Goal: Task Accomplishment & Management: Manage account settings

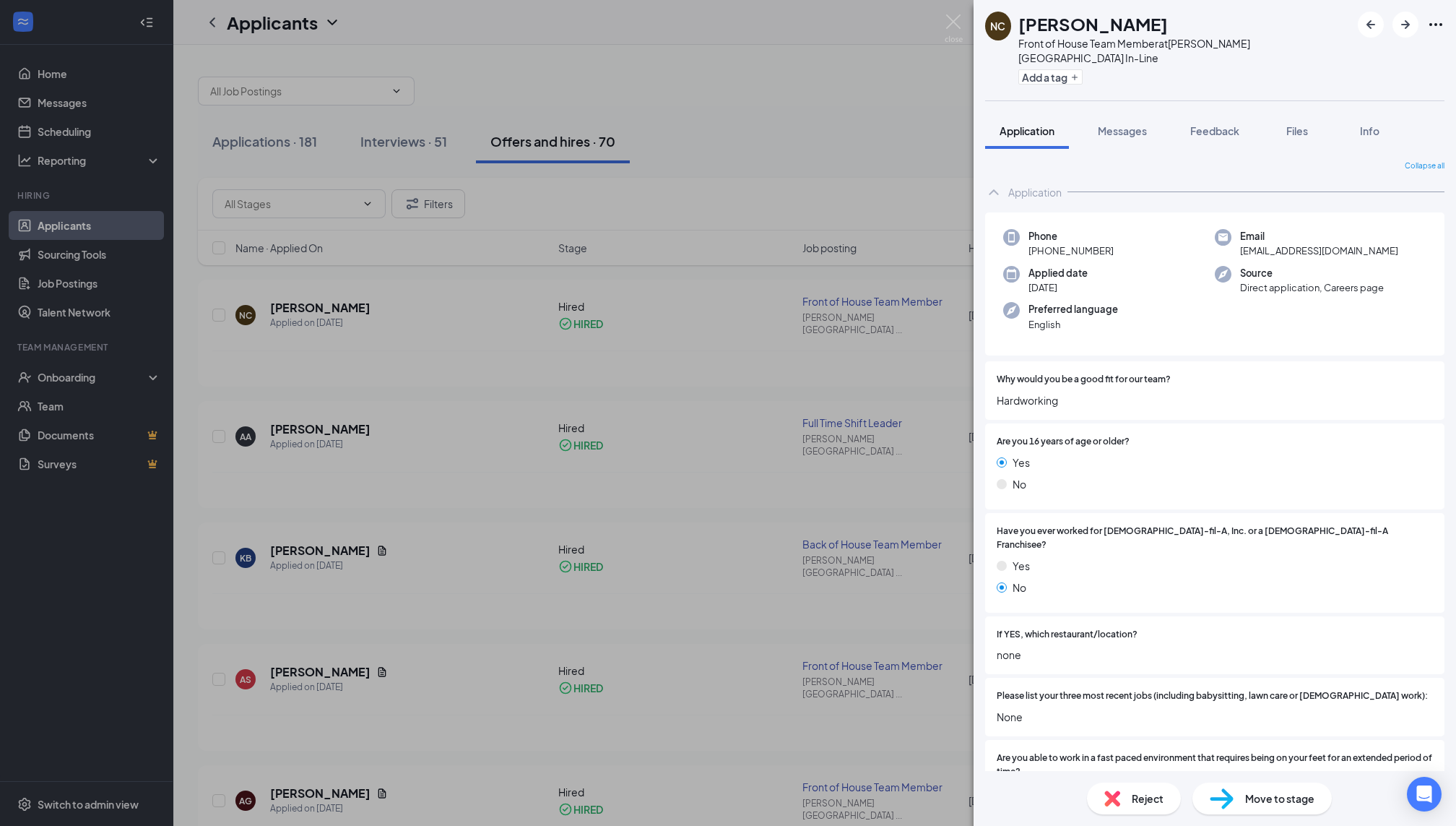
click at [647, 488] on div "NC [PERSON_NAME] Front of House Team Member at [PERSON_NAME][GEOGRAPHIC_DATA] I…" at bounding box center [728, 413] width 1456 height 826
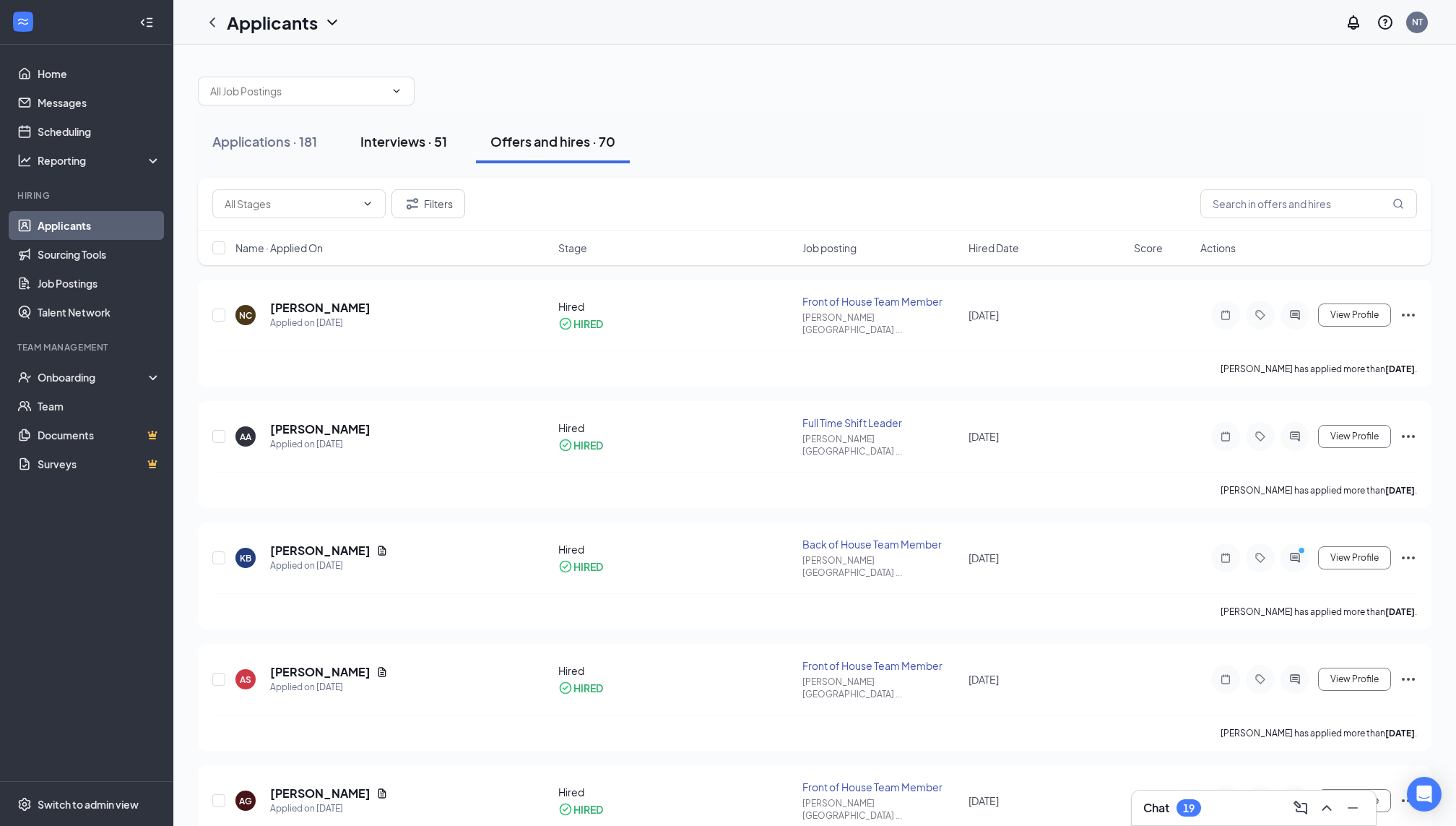
click at [446, 157] on button "Interviews · 51" at bounding box center [403, 141] width 115 height 44
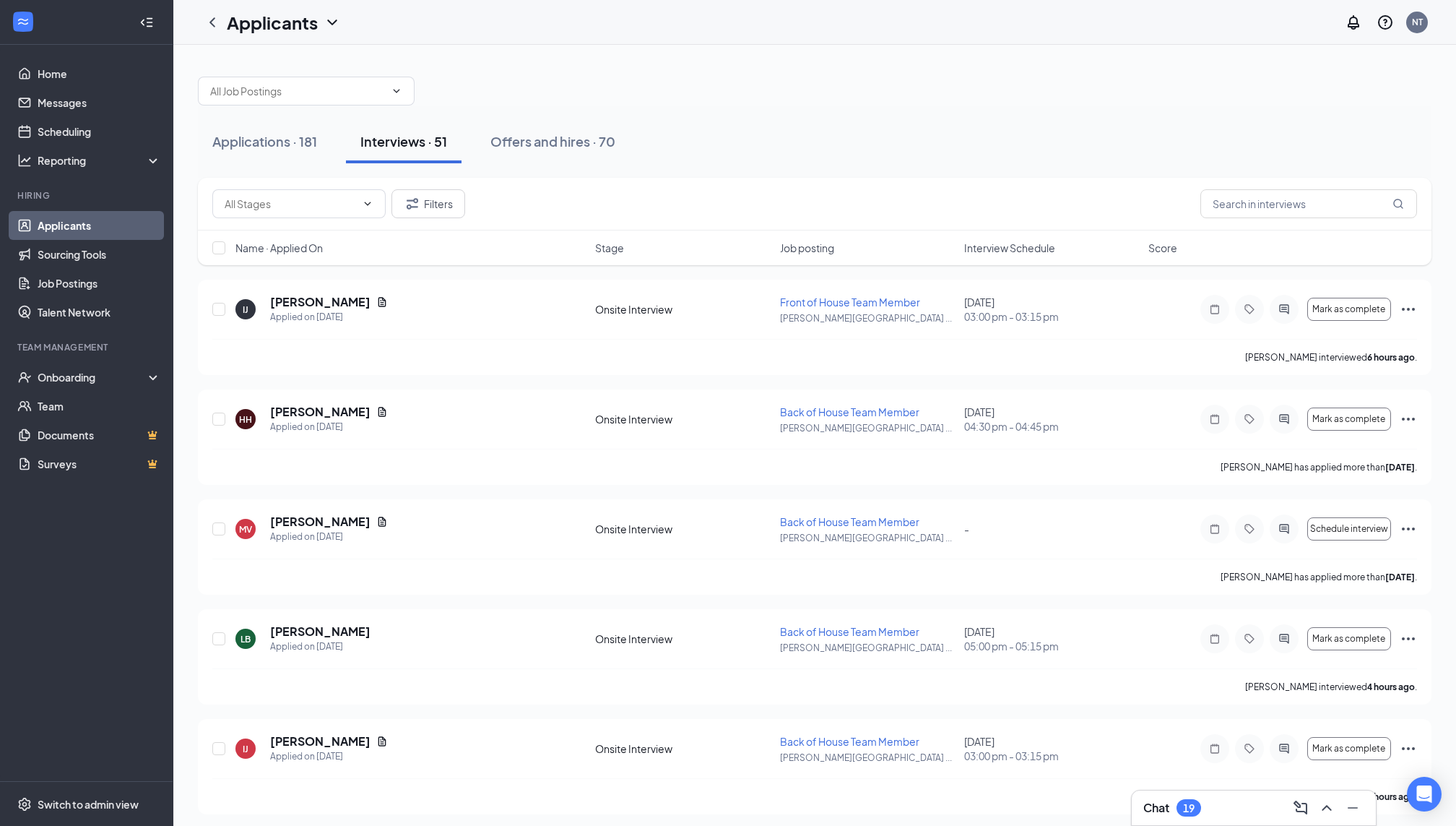
click at [1010, 256] on div "Name · Applied On Stage Job posting Interview Schedule Score" at bounding box center [814, 247] width 1234 height 35
click at [1010, 249] on span "Interview Schedule" at bounding box center [1009, 247] width 91 height 15
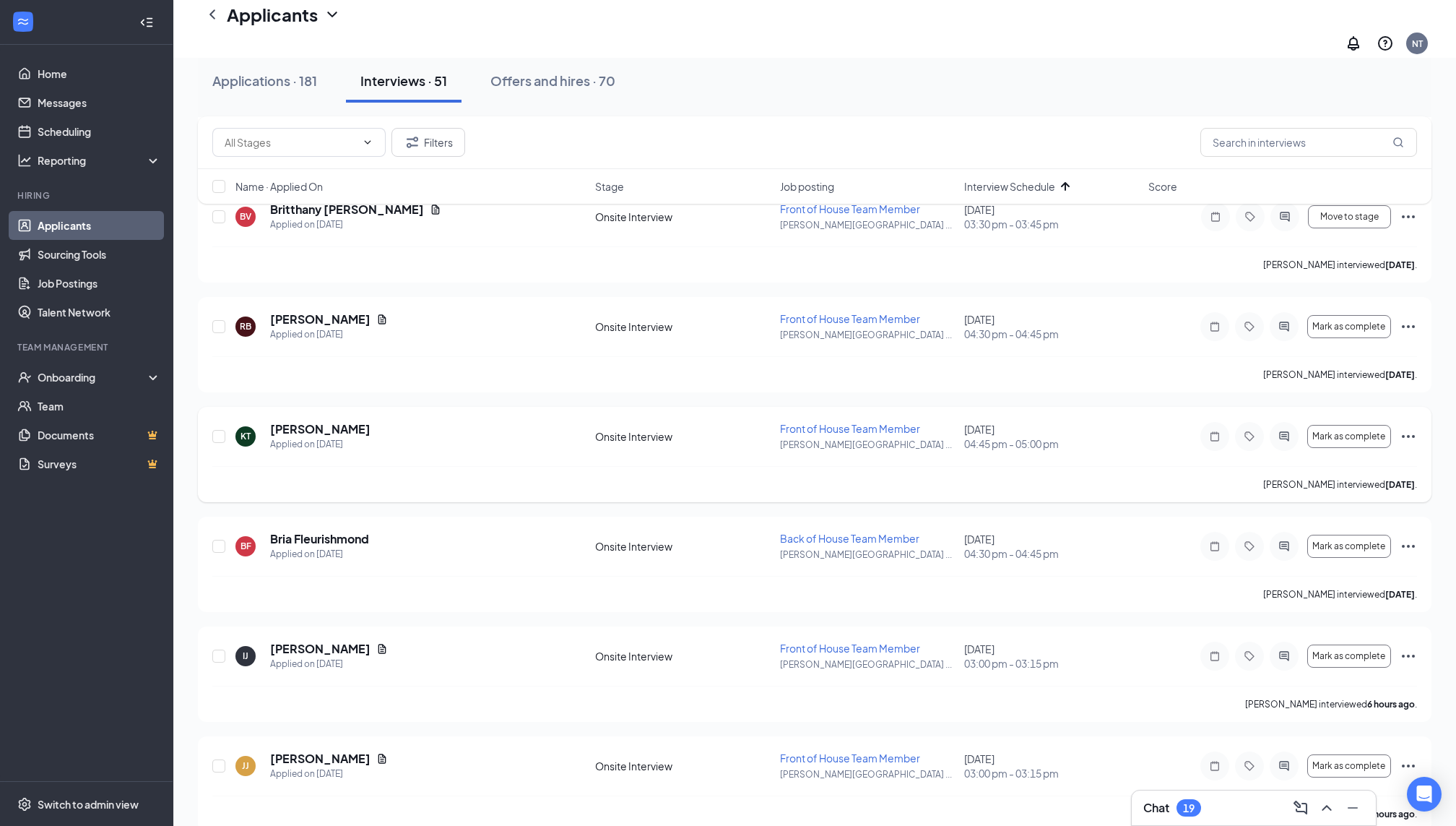
scroll to position [217, 0]
click at [1412, 537] on icon "Ellipses" at bounding box center [1409, 545] width 17 height 17
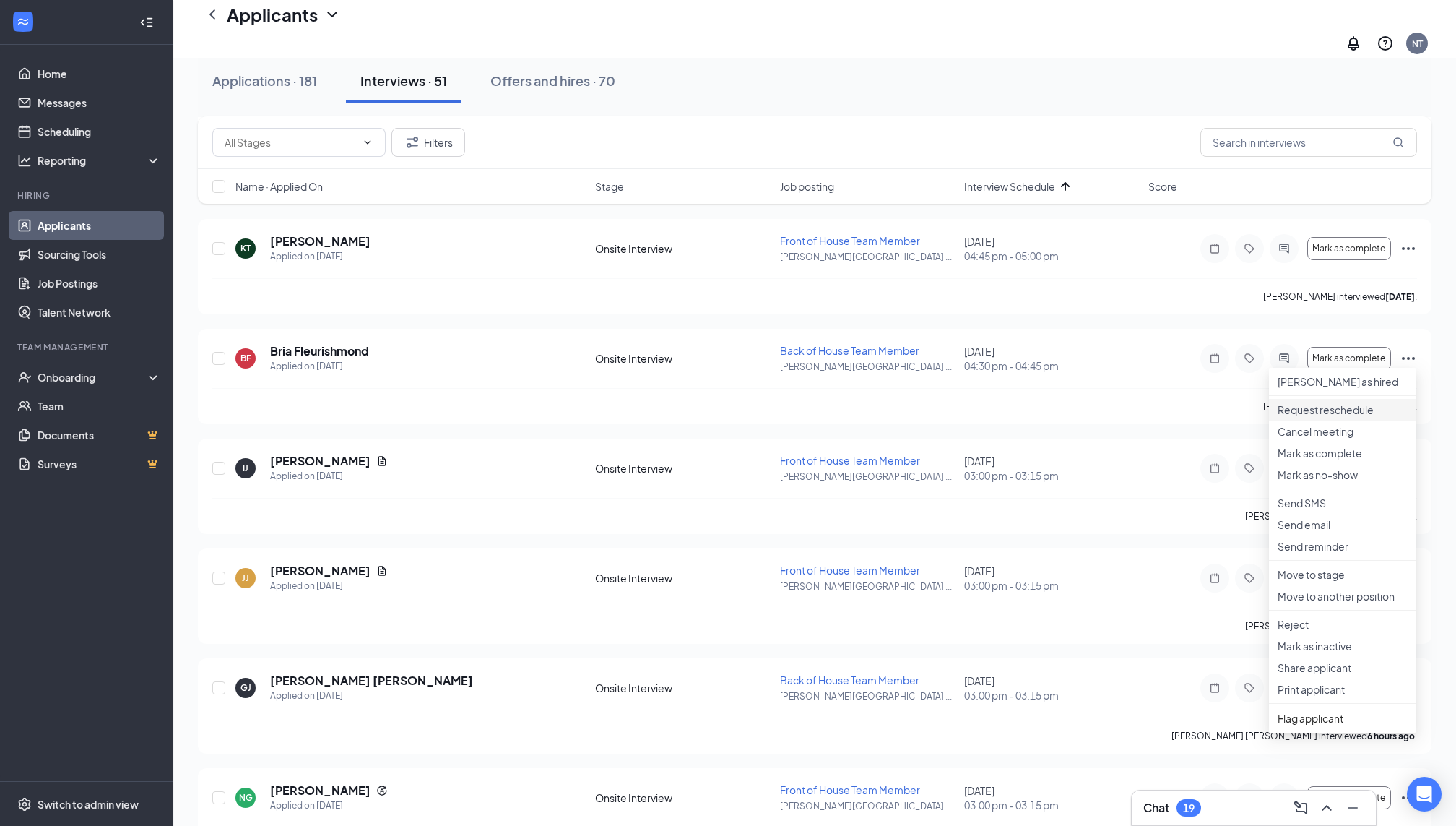
scroll to position [424, 0]
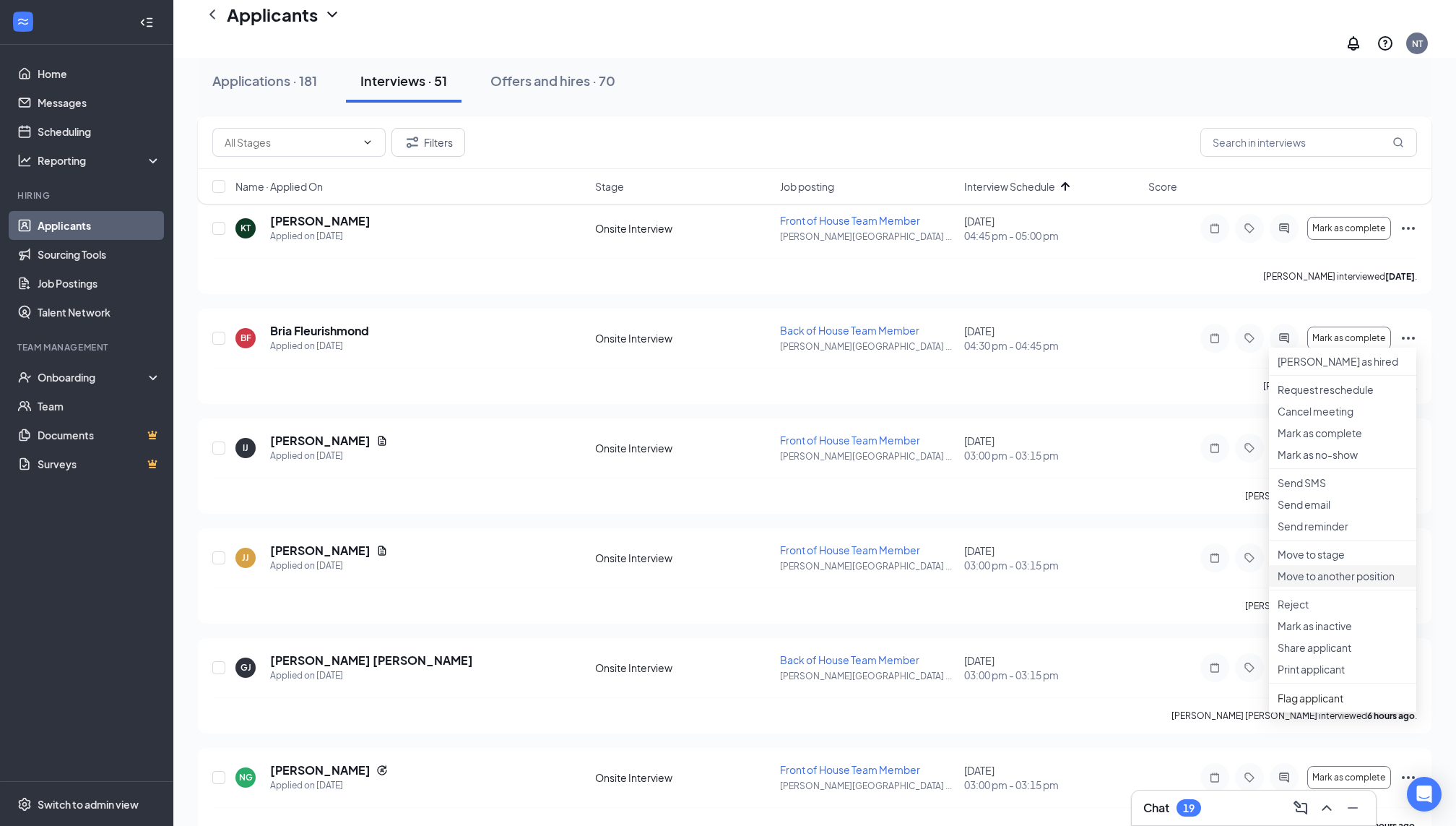
click at [1381, 583] on p "Move to another position" at bounding box center [1343, 576] width 130 height 15
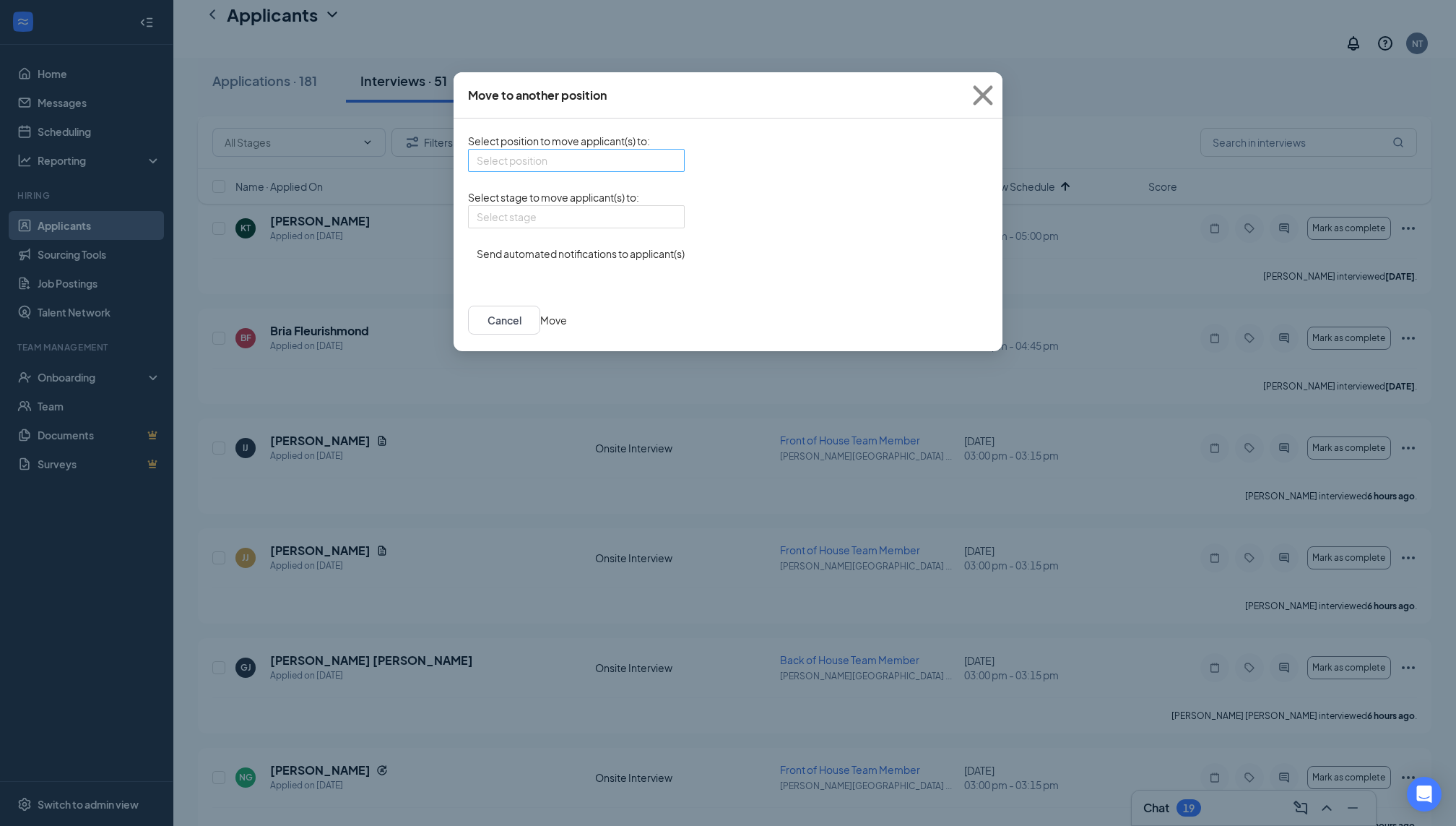
click at [609, 166] on input "search" at bounding box center [571, 160] width 189 height 21
click at [625, 247] on span "Front of House Team Member ([PERSON_NAME] Center In-Line)" at bounding box center [626, 238] width 299 height 16
click at [622, 228] on input "search" at bounding box center [571, 217] width 189 height 21
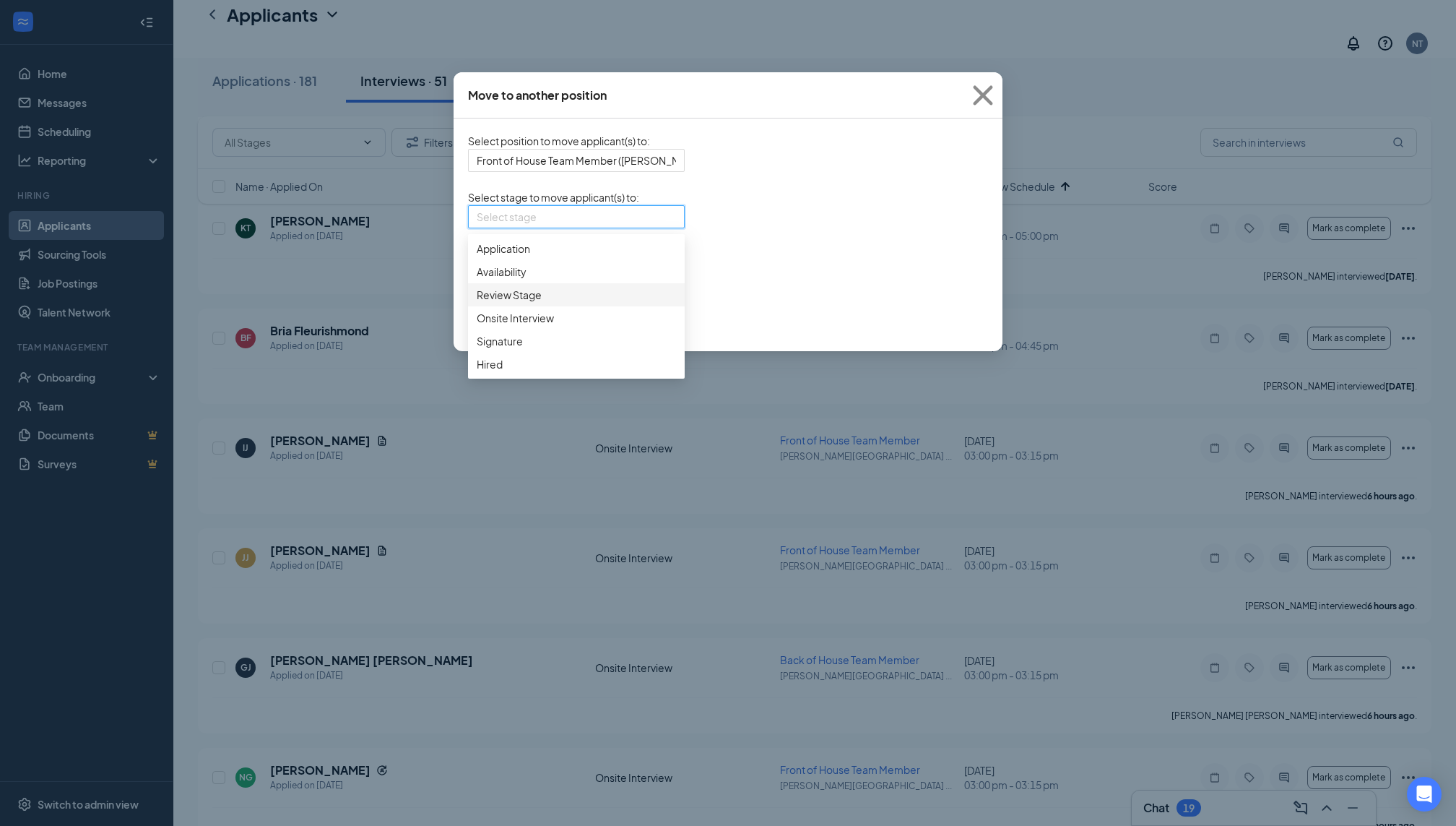
scroll to position [0, 0]
click at [639, 204] on span "Select stage to move applicant(s) to :" at bounding box center [553, 197] width 171 height 13
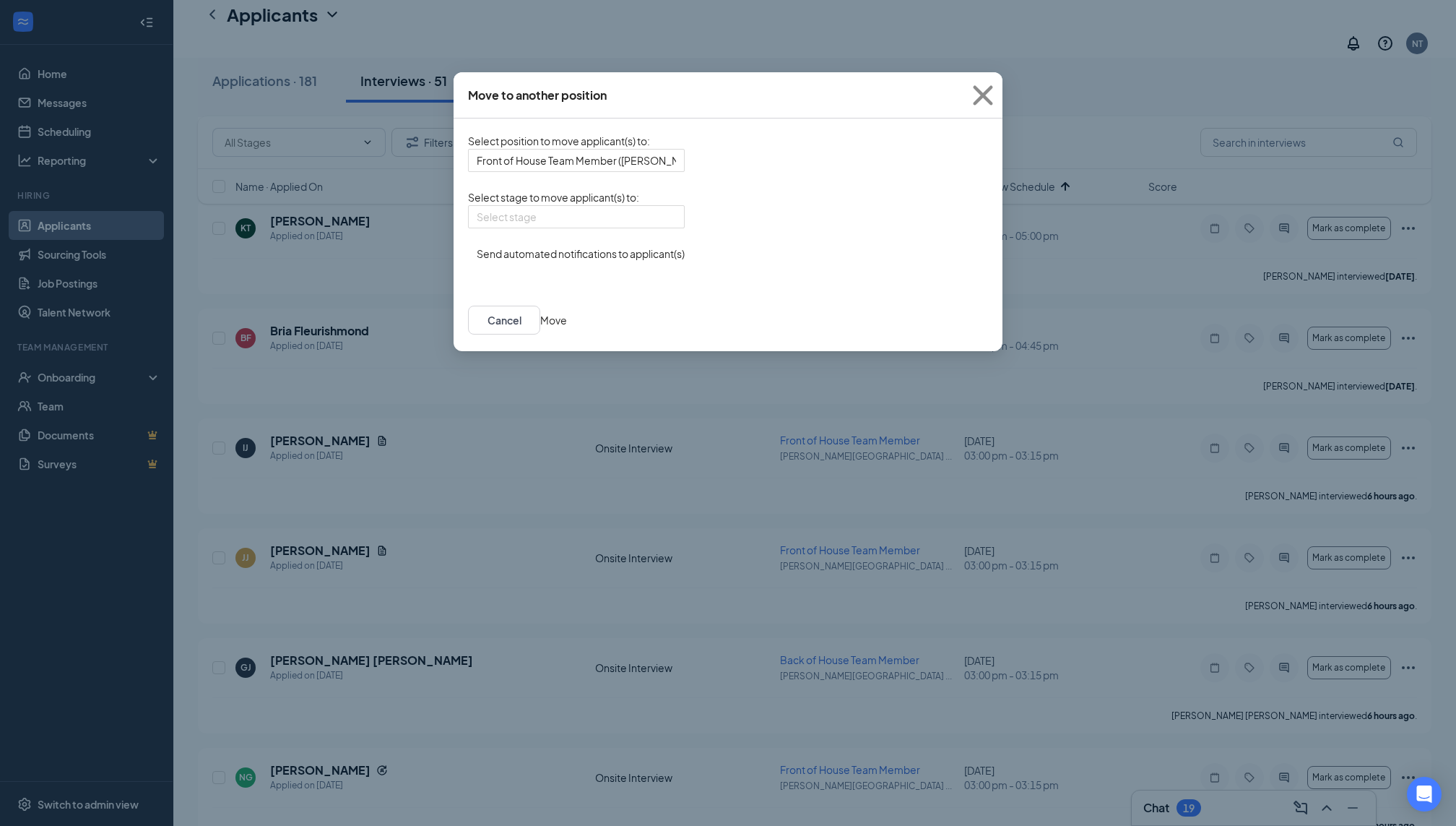
click at [468, 246] on button "button" at bounding box center [468, 246] width 0 height 0
click at [567, 328] on button "Move" at bounding box center [553, 320] width 27 height 16
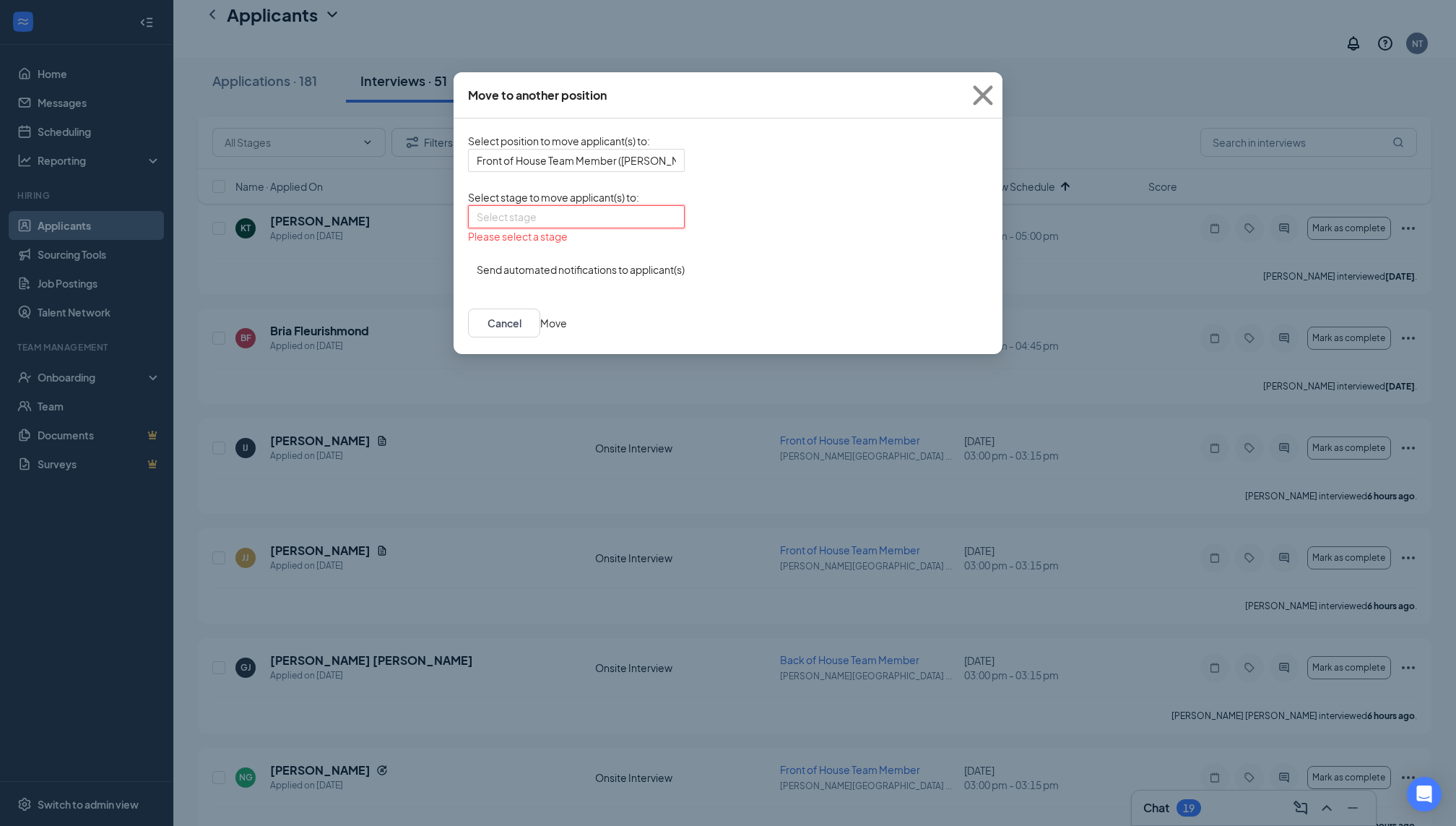
click at [628, 228] on input "search" at bounding box center [571, 217] width 189 height 21
click at [601, 349] on span "Signature" at bounding box center [576, 341] width 199 height 16
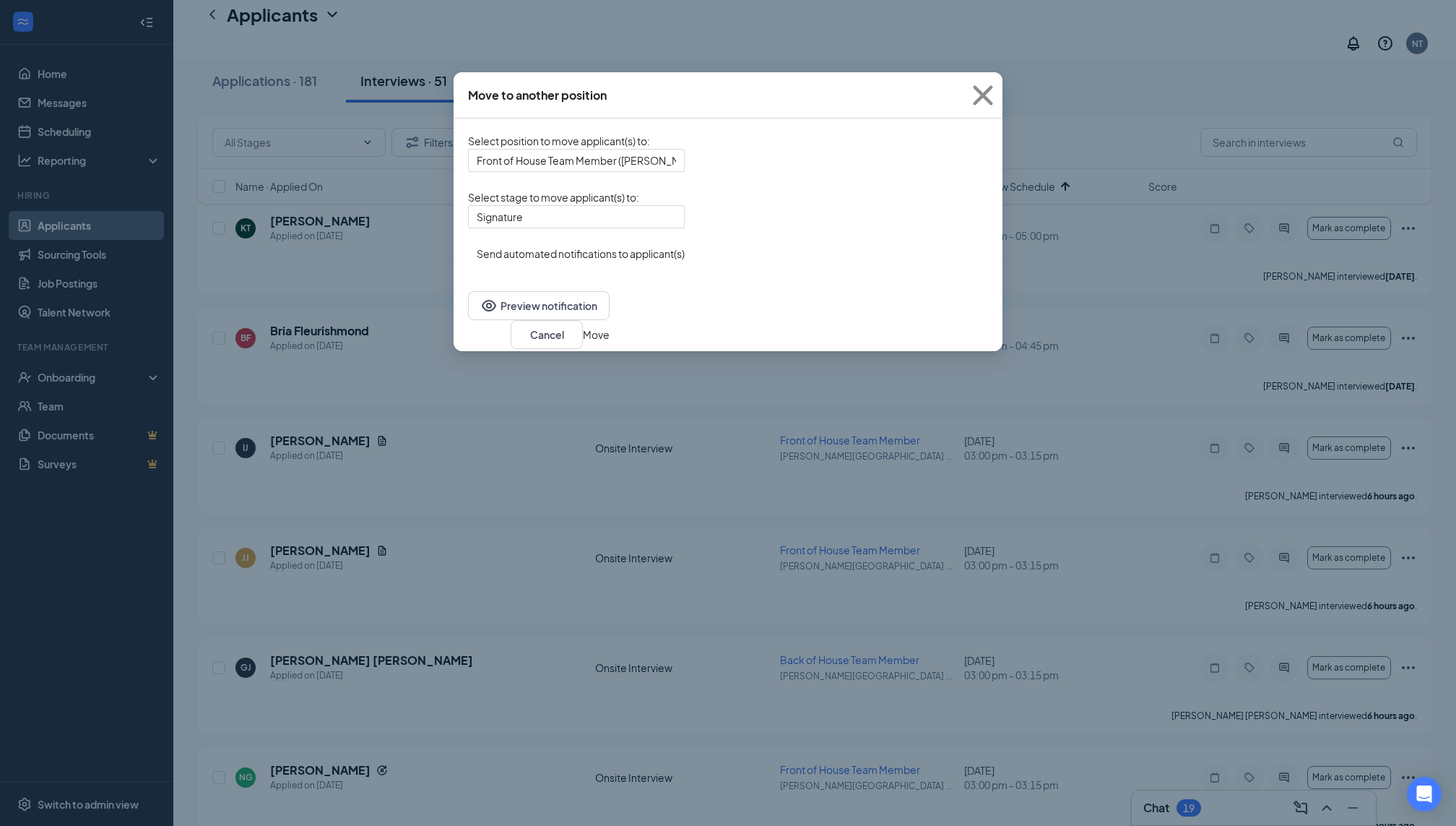
click at [610, 328] on button "Move" at bounding box center [595, 335] width 27 height 16
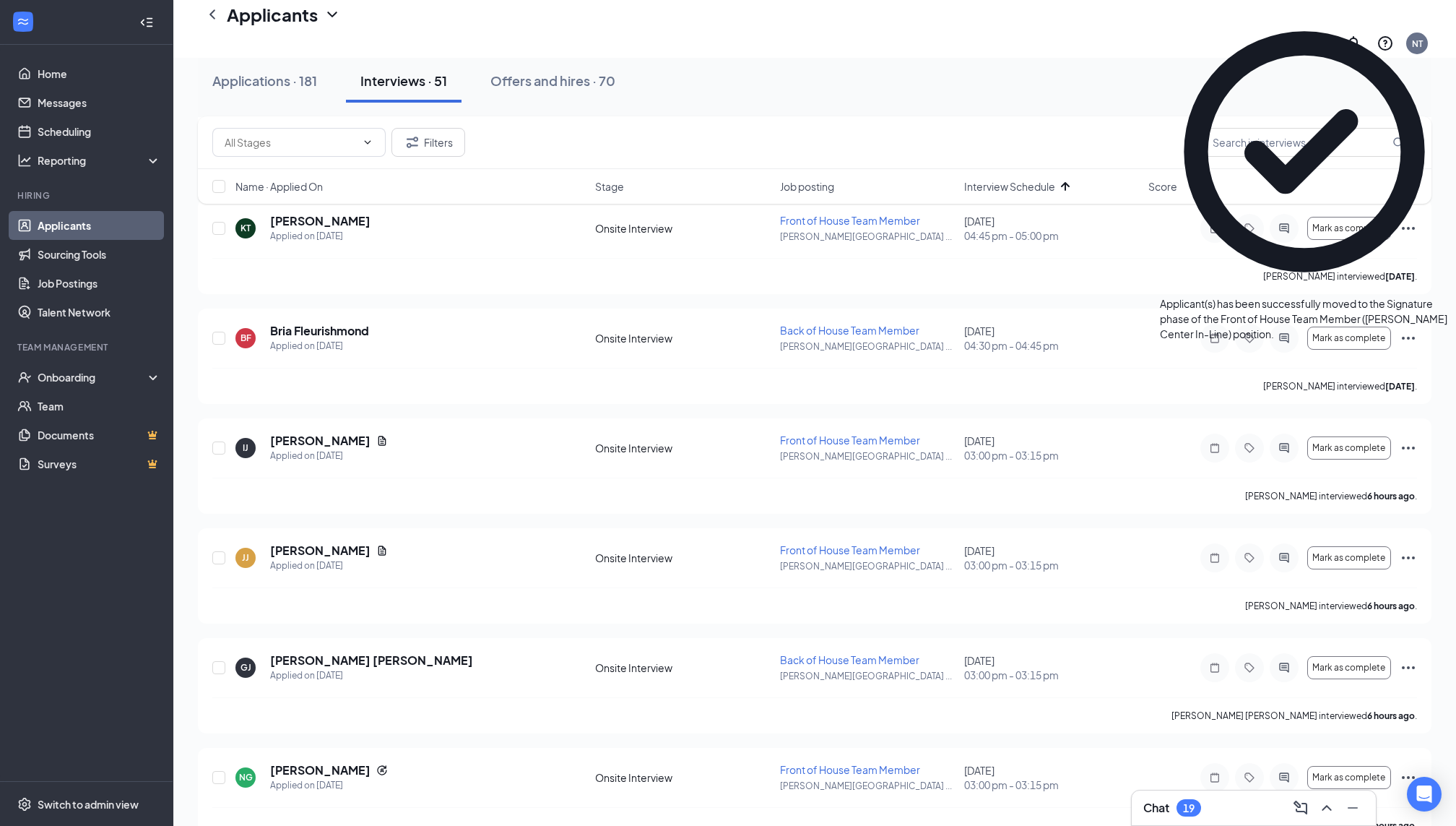
click at [1449, 296] on icon "Cross" at bounding box center [1449, 296] width 0 height 0
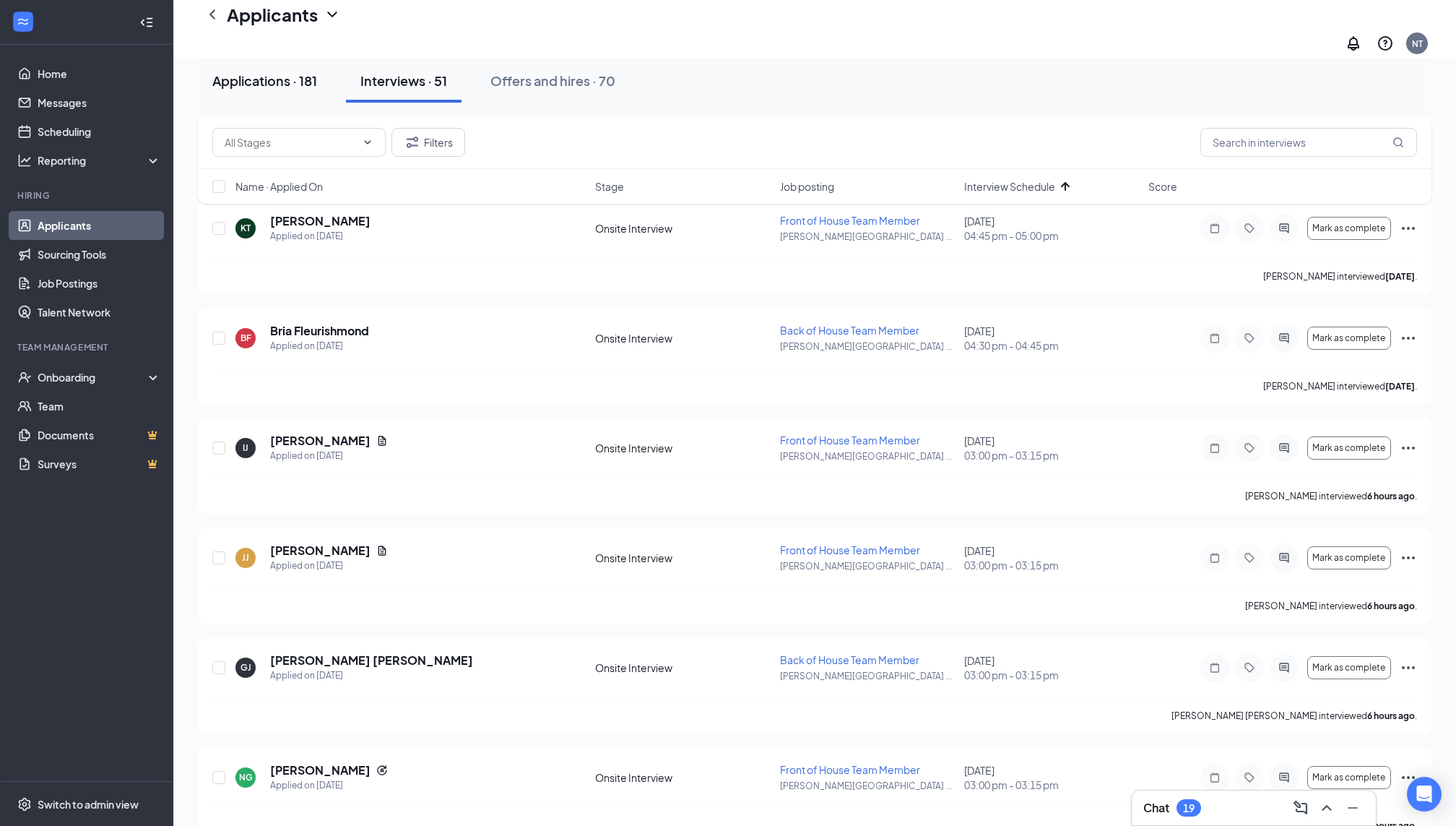
click at [285, 94] on button "Applications · 181" at bounding box center [264, 80] width 133 height 44
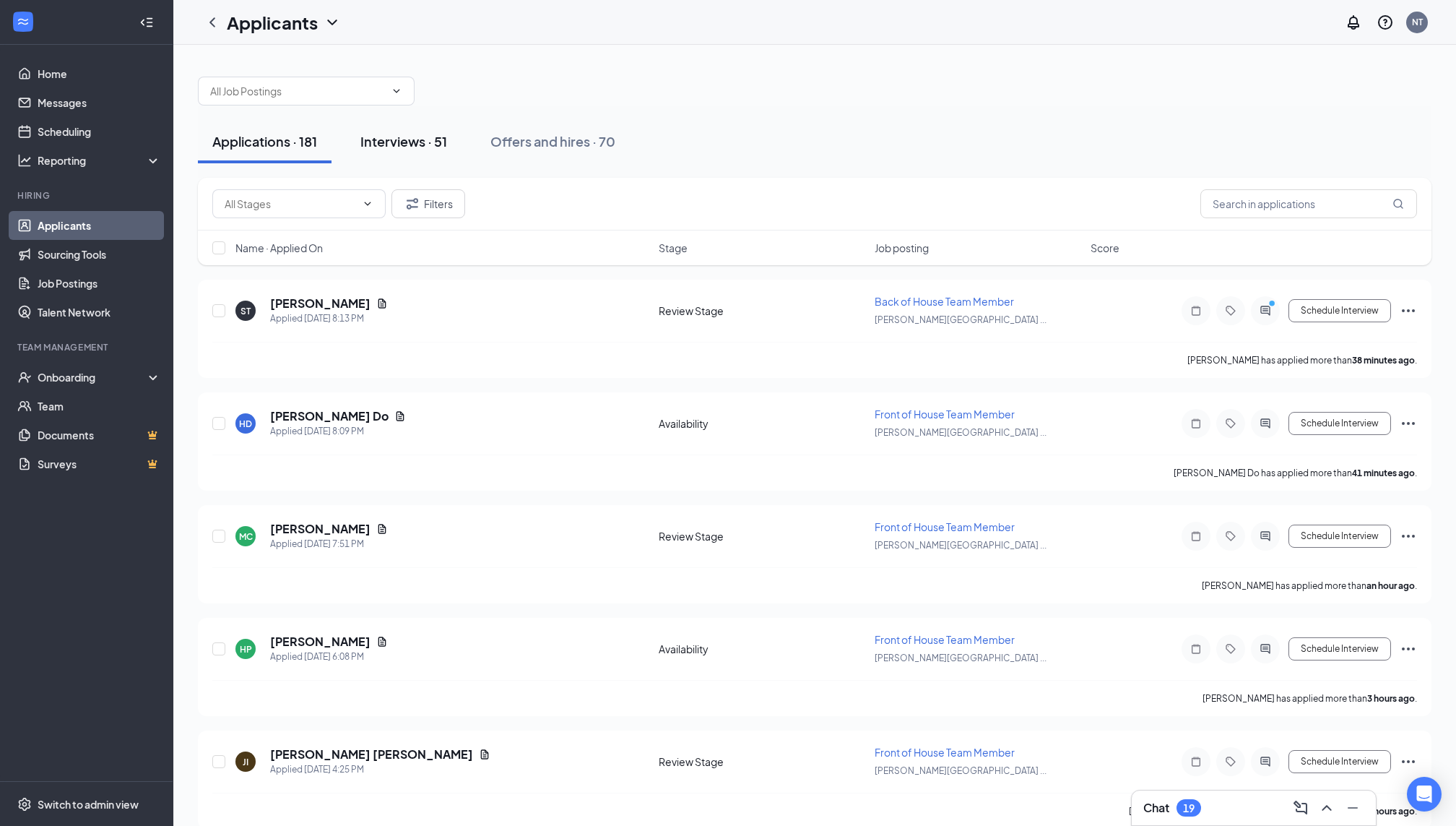
click at [435, 145] on div "Interviews · 51" at bounding box center [403, 141] width 86 height 18
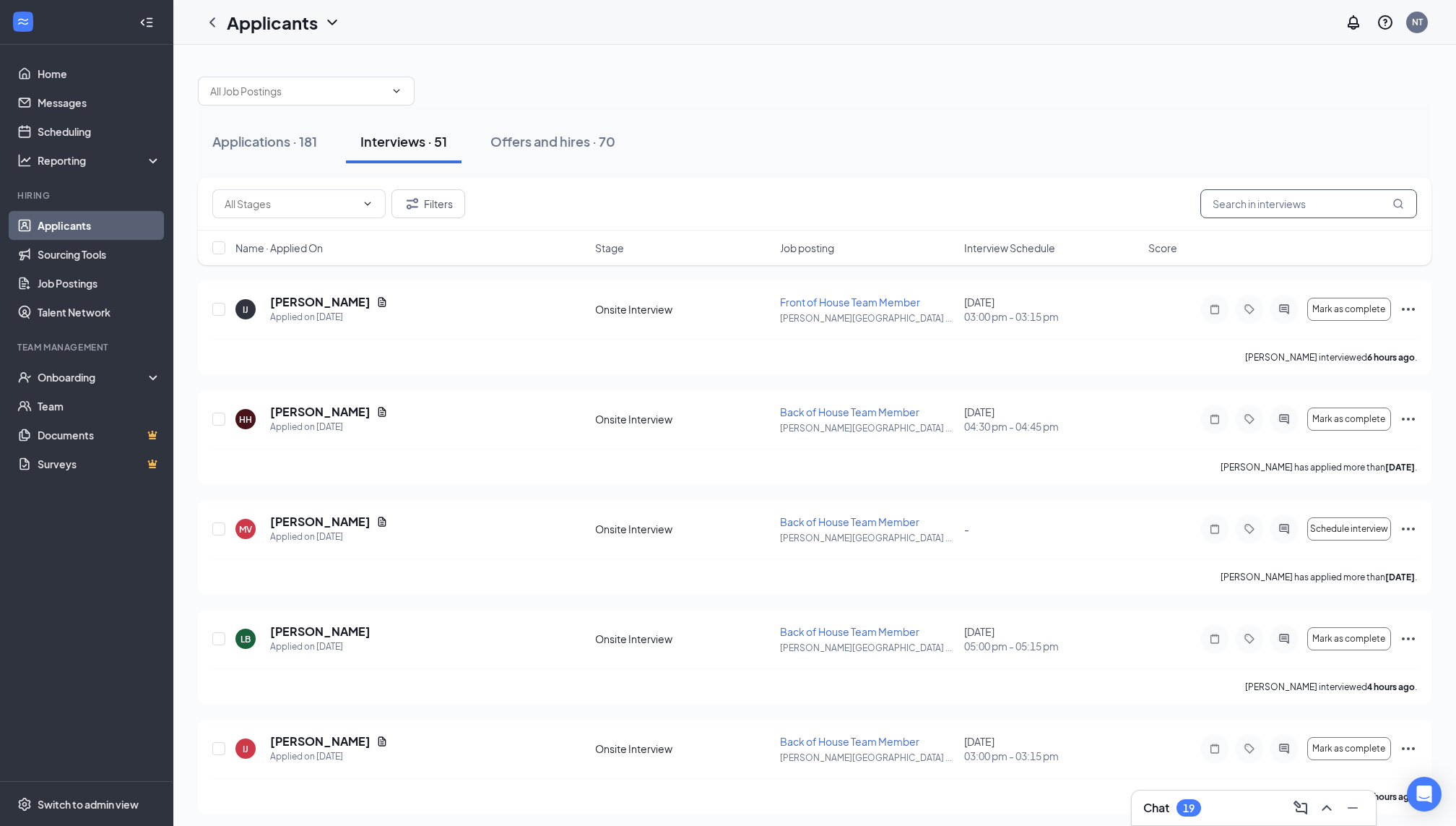
click at [1318, 197] on input "text" at bounding box center [1308, 204] width 216 height 29
type input "bria"
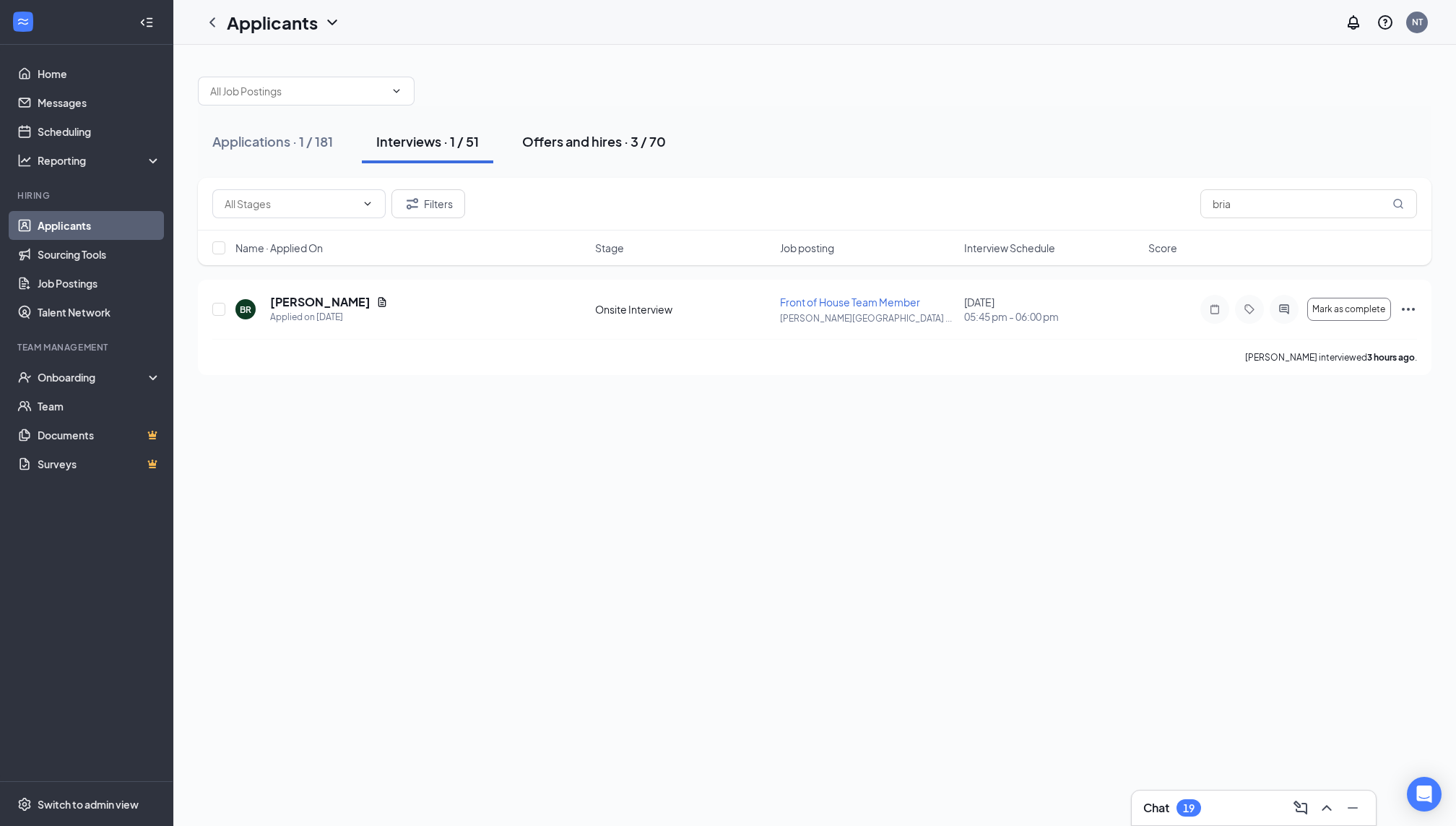
click at [646, 140] on div "Offers and hires · 3 / 70" at bounding box center [595, 141] width 144 height 18
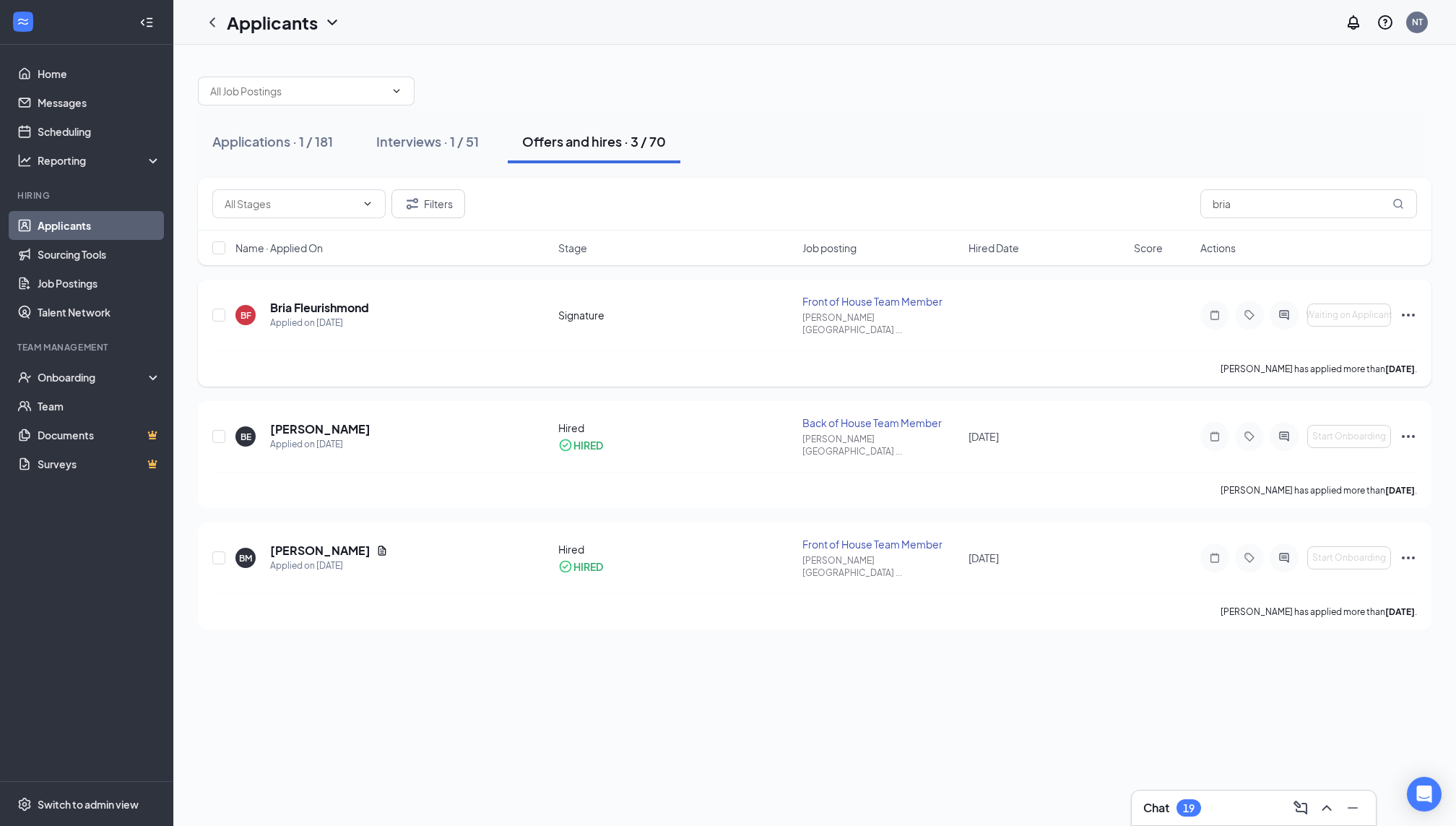
click at [1406, 306] on icon "Ellipses" at bounding box center [1409, 315] width 17 height 17
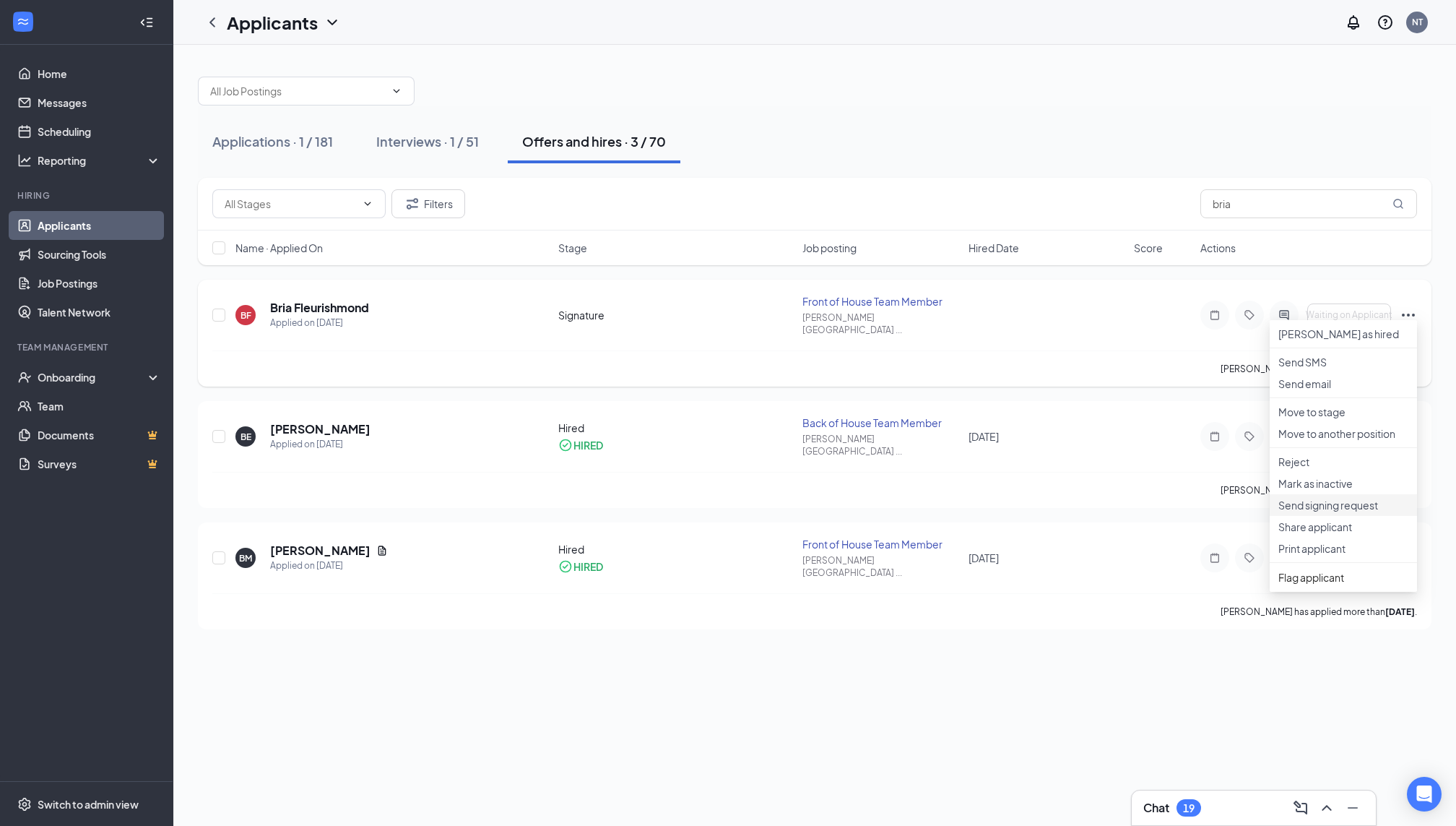
click at [1376, 513] on p "Send signing request" at bounding box center [1344, 505] width 130 height 15
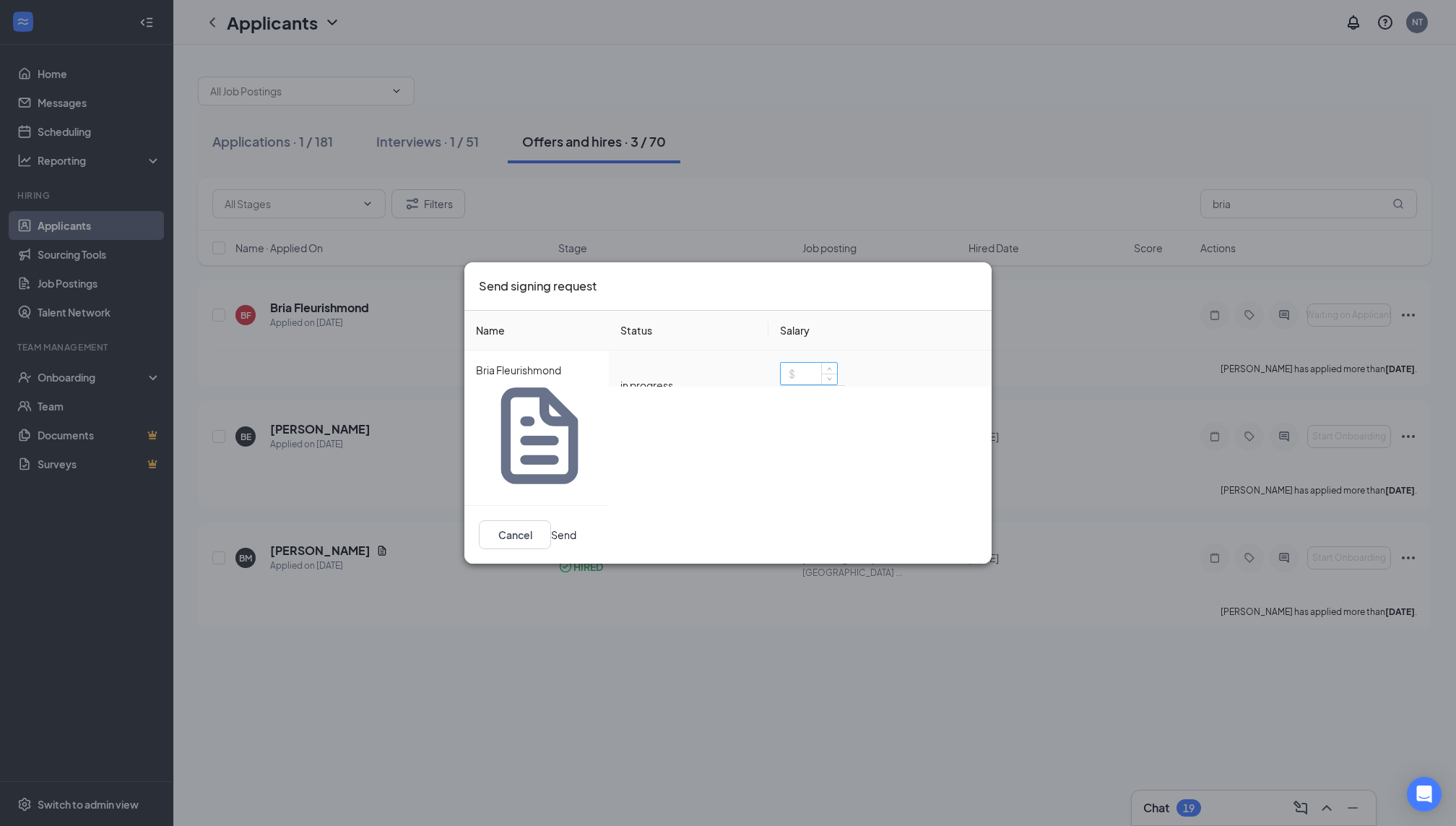
click at [808, 384] on input at bounding box center [809, 373] width 56 height 21
type input "15.75"
click at [577, 527] on button "Send" at bounding box center [564, 535] width 26 height 16
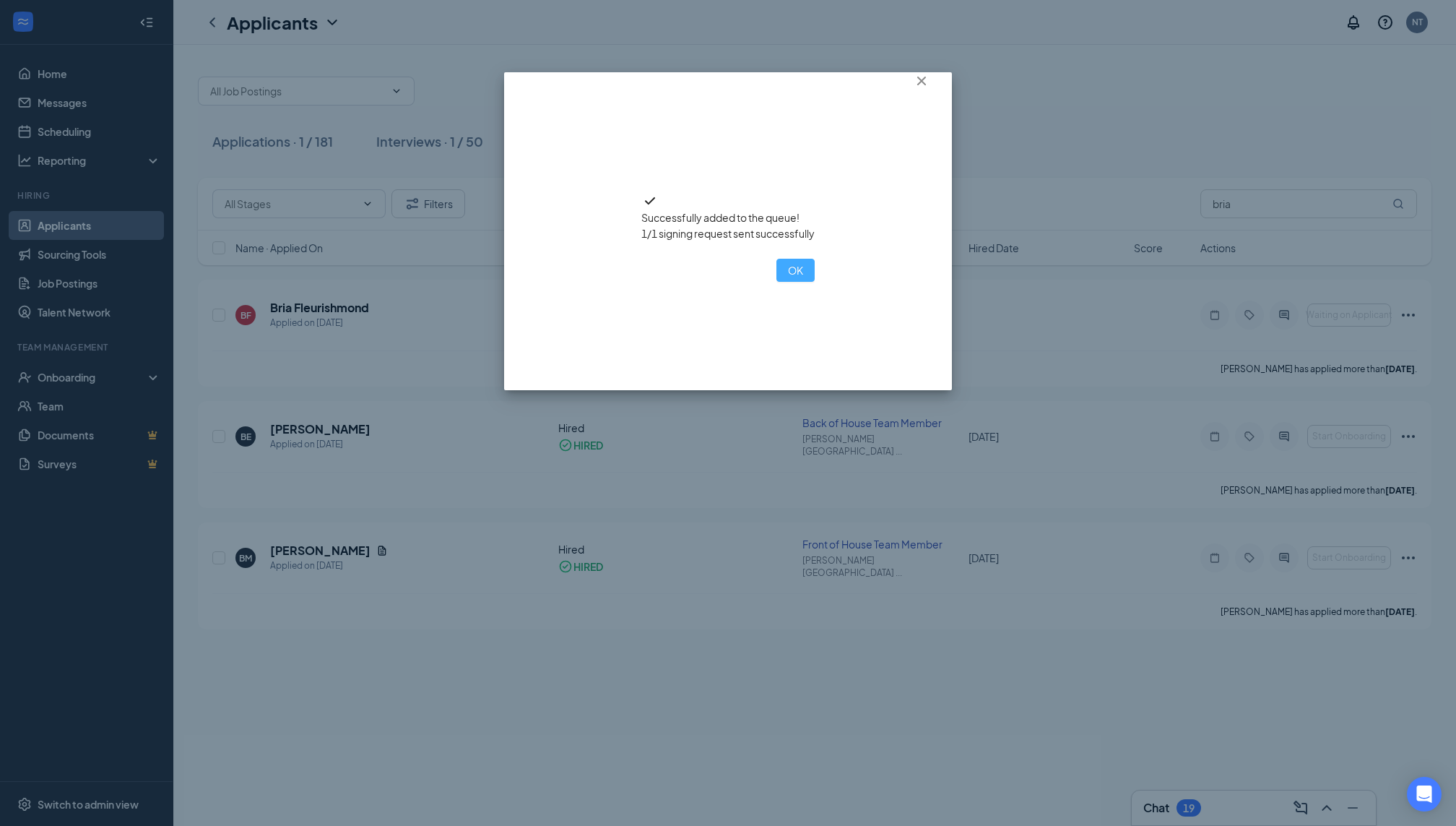
click at [777, 282] on button "OK" at bounding box center [796, 270] width 38 height 23
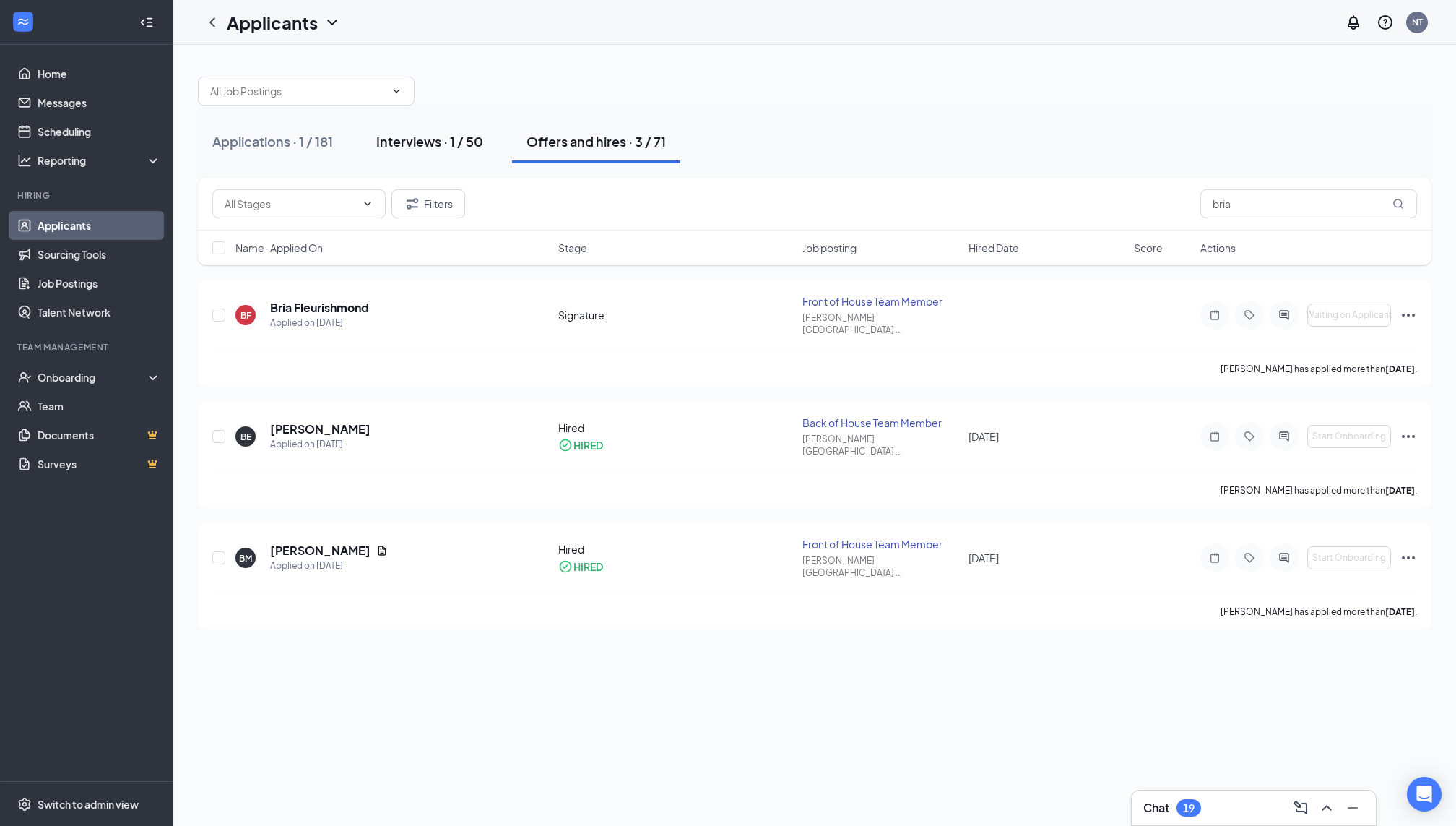
click at [414, 152] on button "Interviews · 1 / 50" at bounding box center [429, 141] width 136 height 44
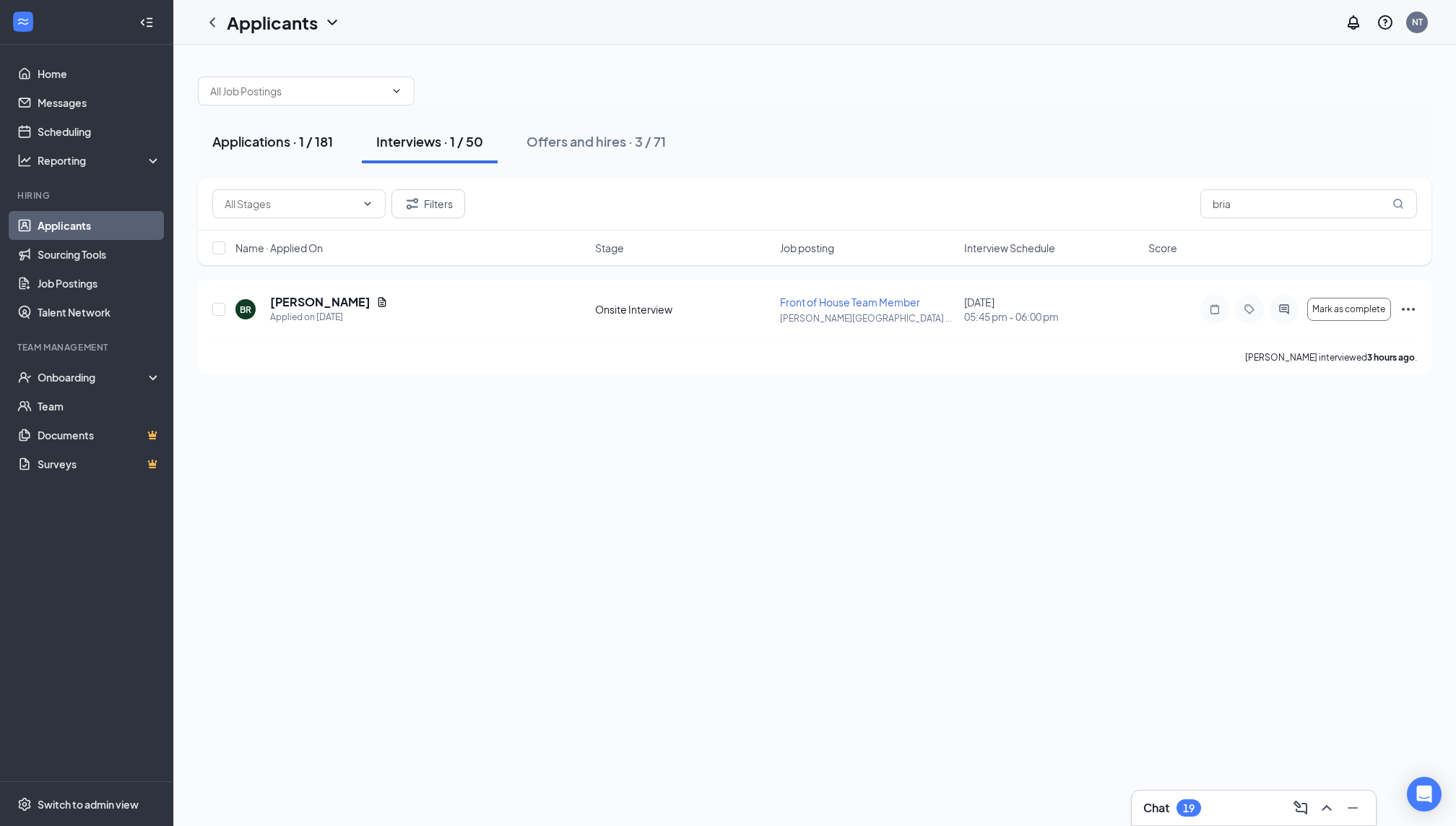
click at [280, 150] on button "Applications · 1 / 181" at bounding box center [272, 141] width 150 height 44
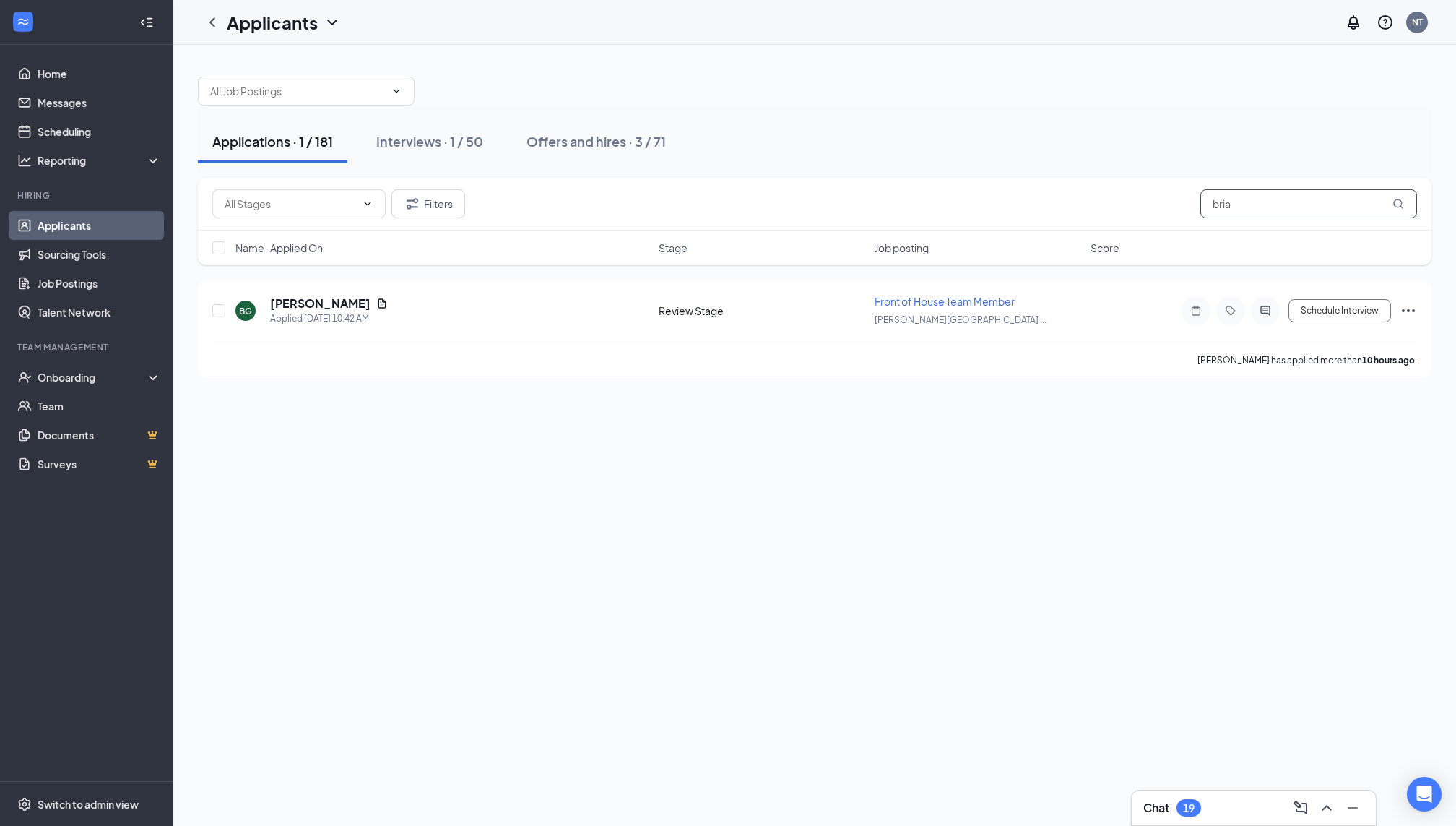
click at [1277, 201] on input "bria" at bounding box center [1308, 204] width 216 height 29
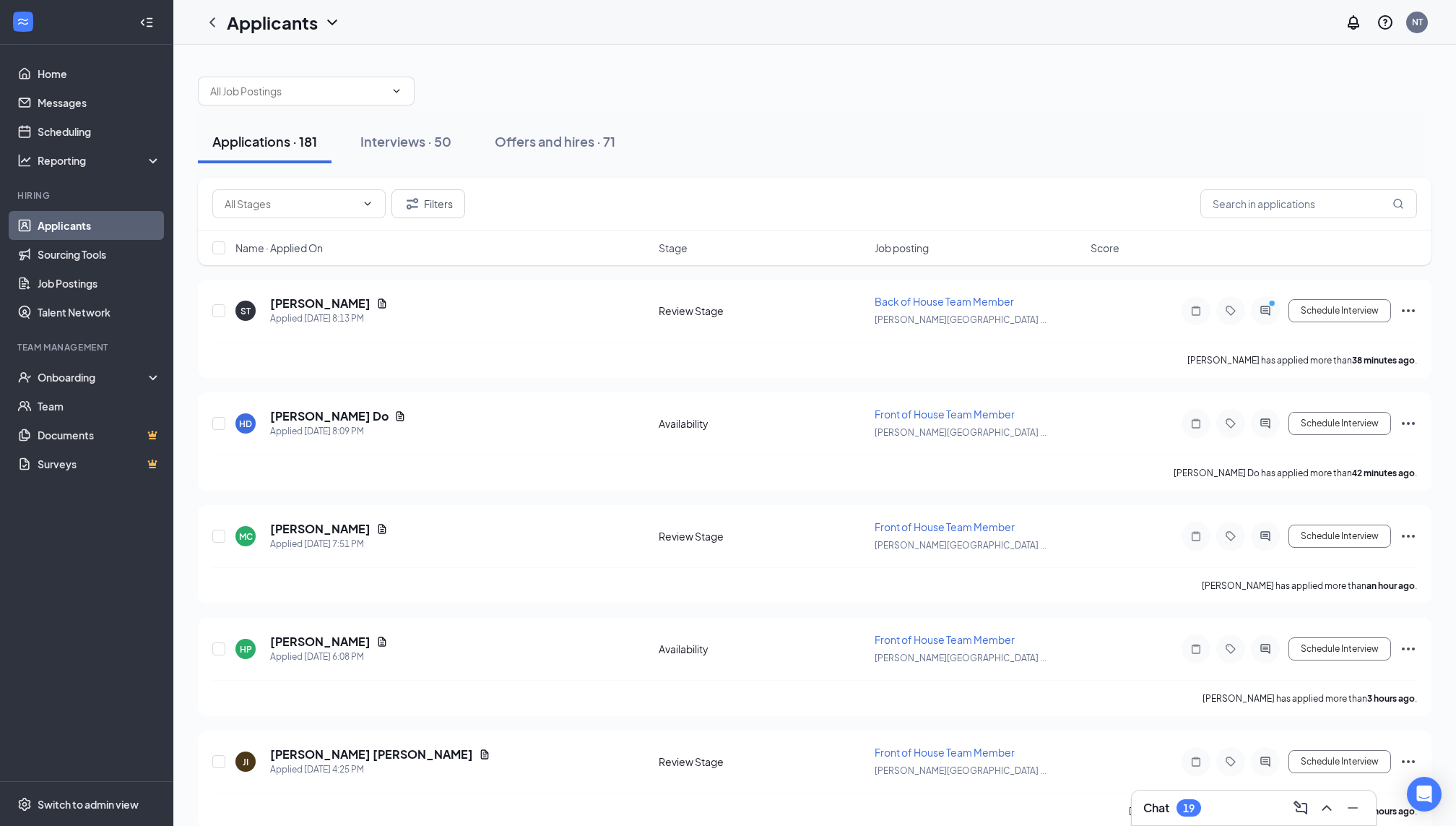
click at [393, 115] on div "Applications · 181 Interviews · 50 Offers and hires · 71" at bounding box center [814, 141] width 1234 height 72
click at [405, 146] on div "Interviews · 50" at bounding box center [405, 141] width 91 height 18
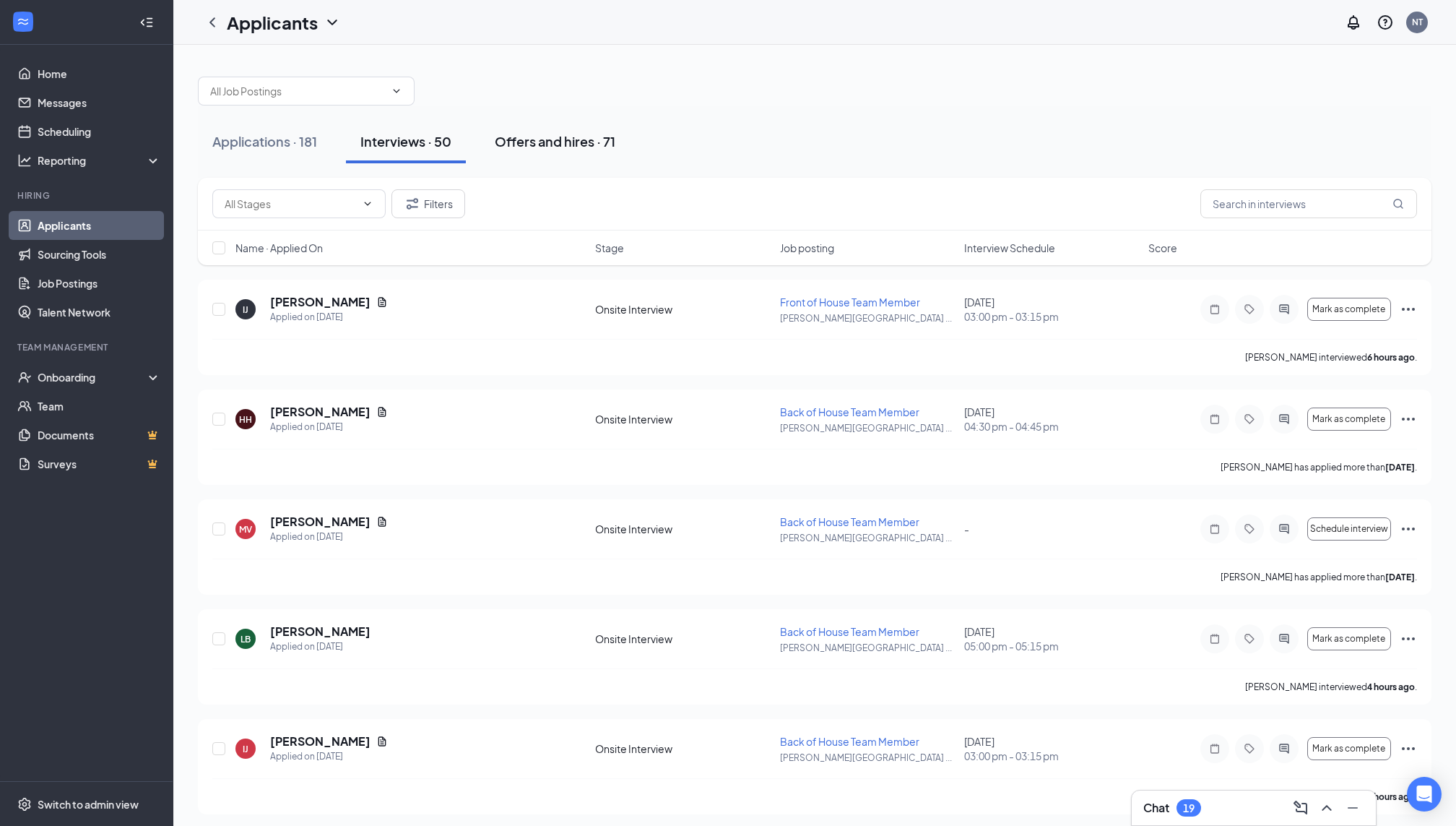
click at [540, 163] on button "Offers and hires · 71" at bounding box center [555, 141] width 150 height 44
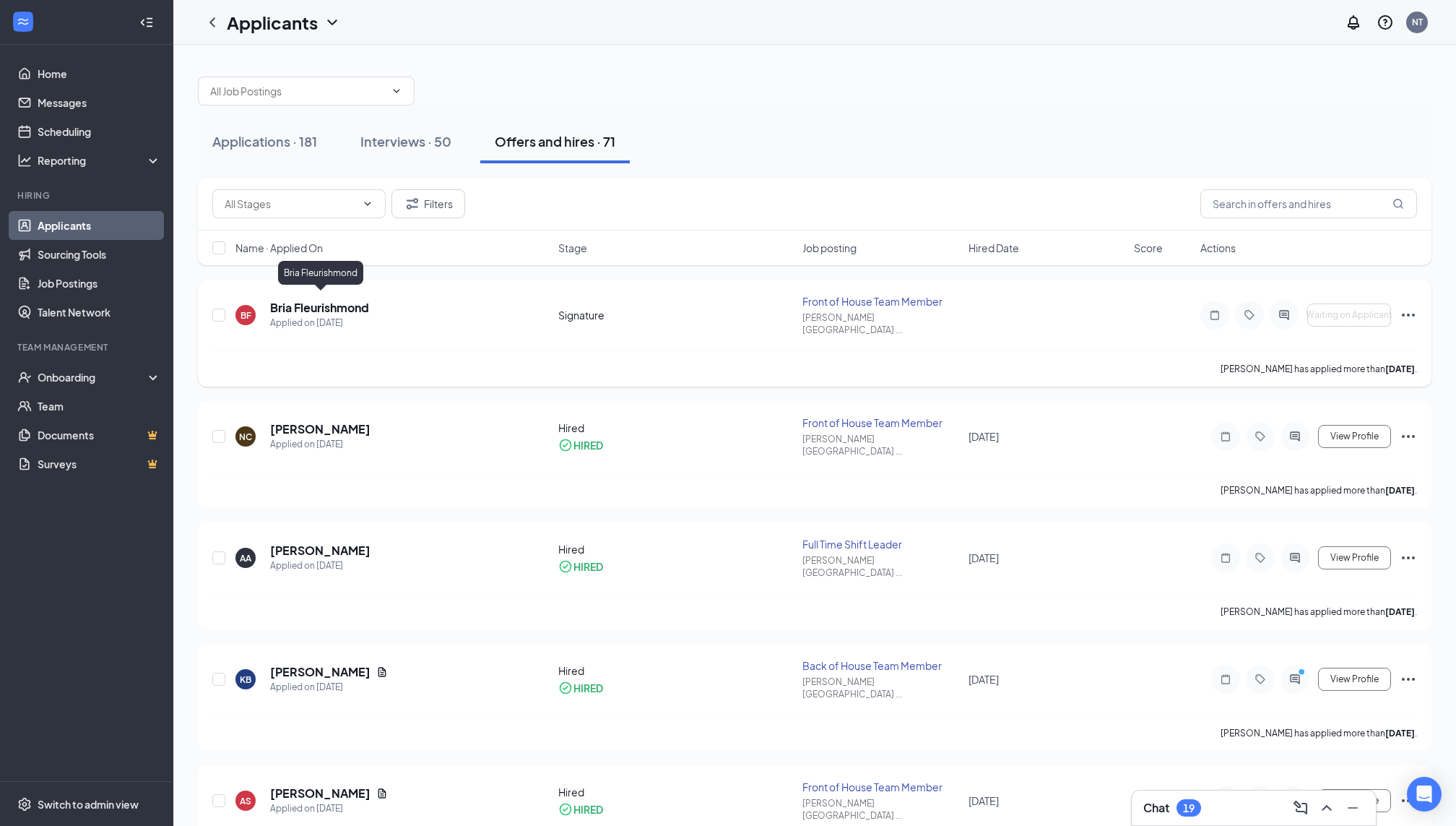
click at [349, 300] on h5 "Bria Fleurishmond" at bounding box center [320, 307] width 99 height 16
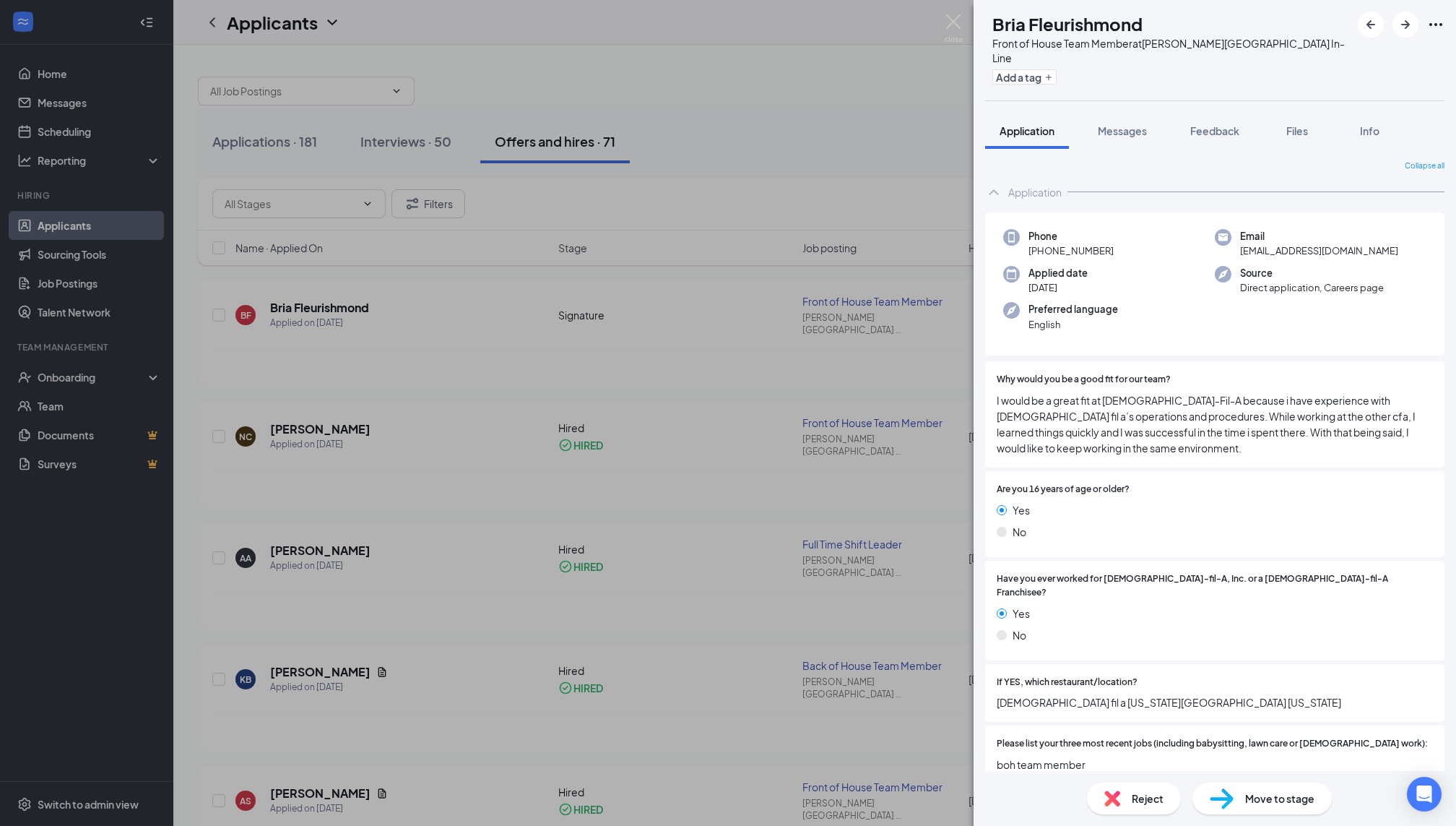
click at [865, 385] on div "[PERSON_NAME] Front of House Team Member at [PERSON_NAME][GEOGRAPHIC_DATA] In-L…" at bounding box center [728, 413] width 1456 height 826
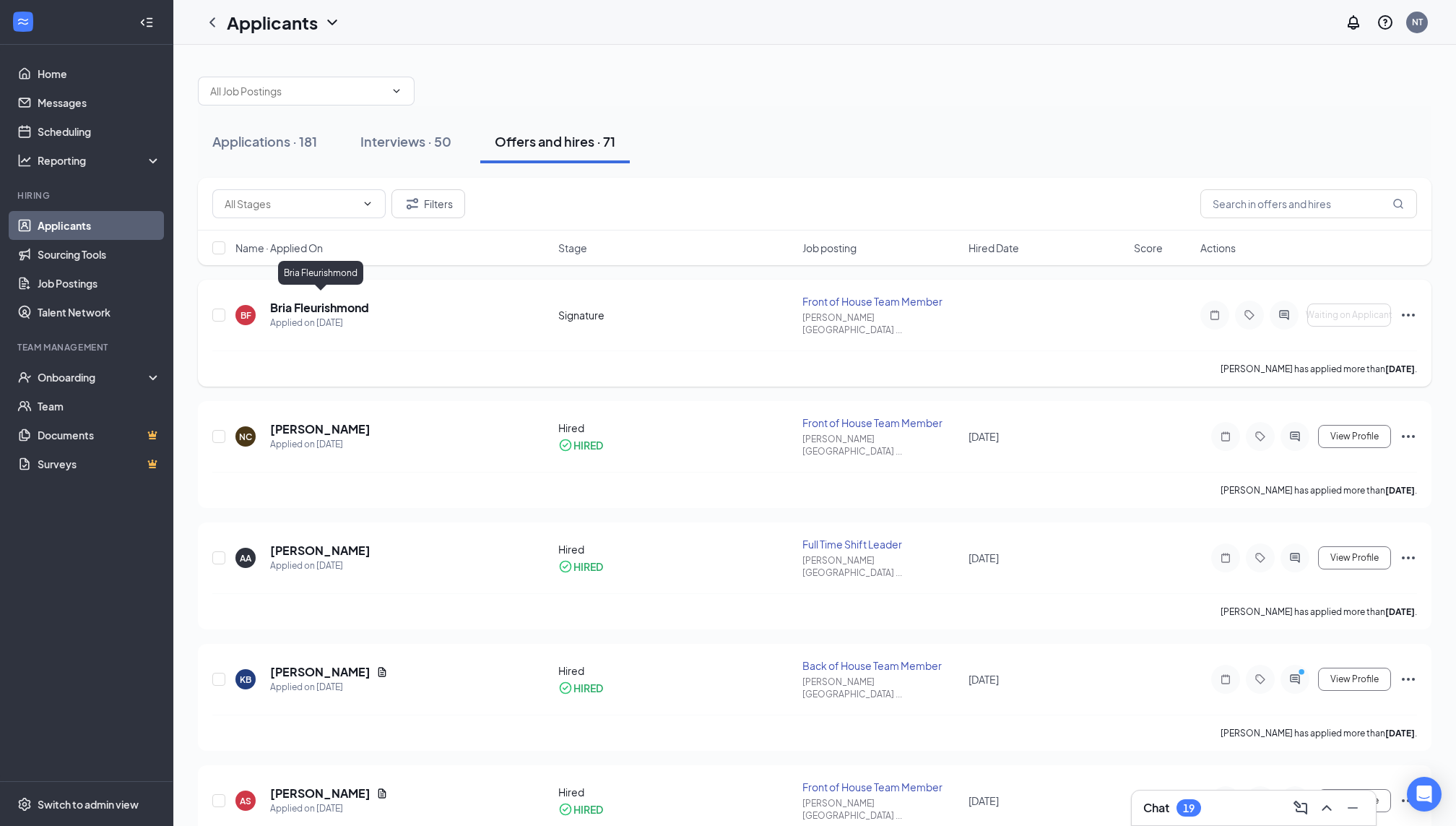
click at [314, 300] on h5 "Bria Fleurishmond" at bounding box center [320, 307] width 99 height 16
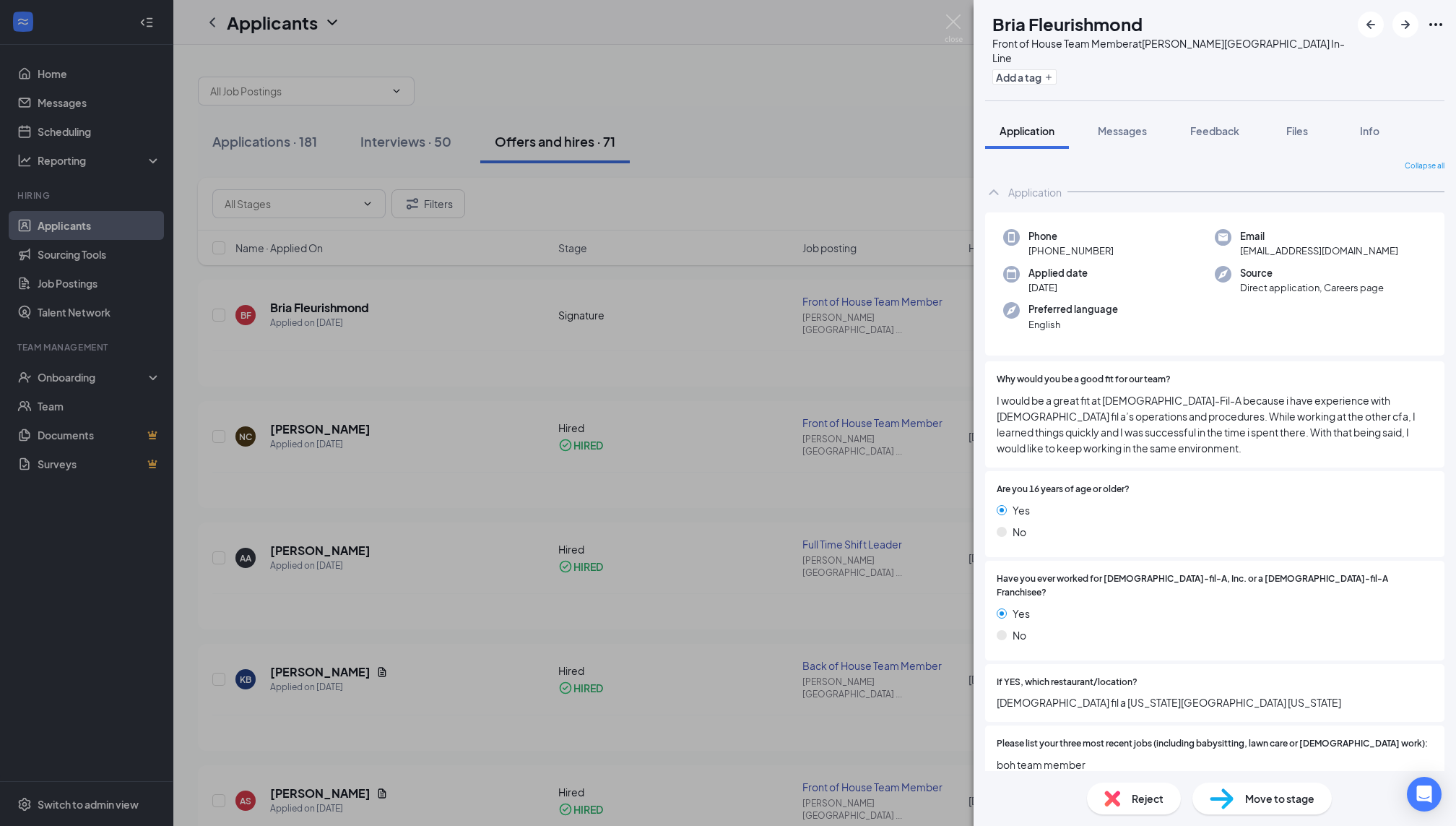
click at [1289, 244] on span "[EMAIL_ADDRESS][DOMAIN_NAME]" at bounding box center [1319, 251] width 158 height 15
copy span "[EMAIL_ADDRESS][DOMAIN_NAME]"
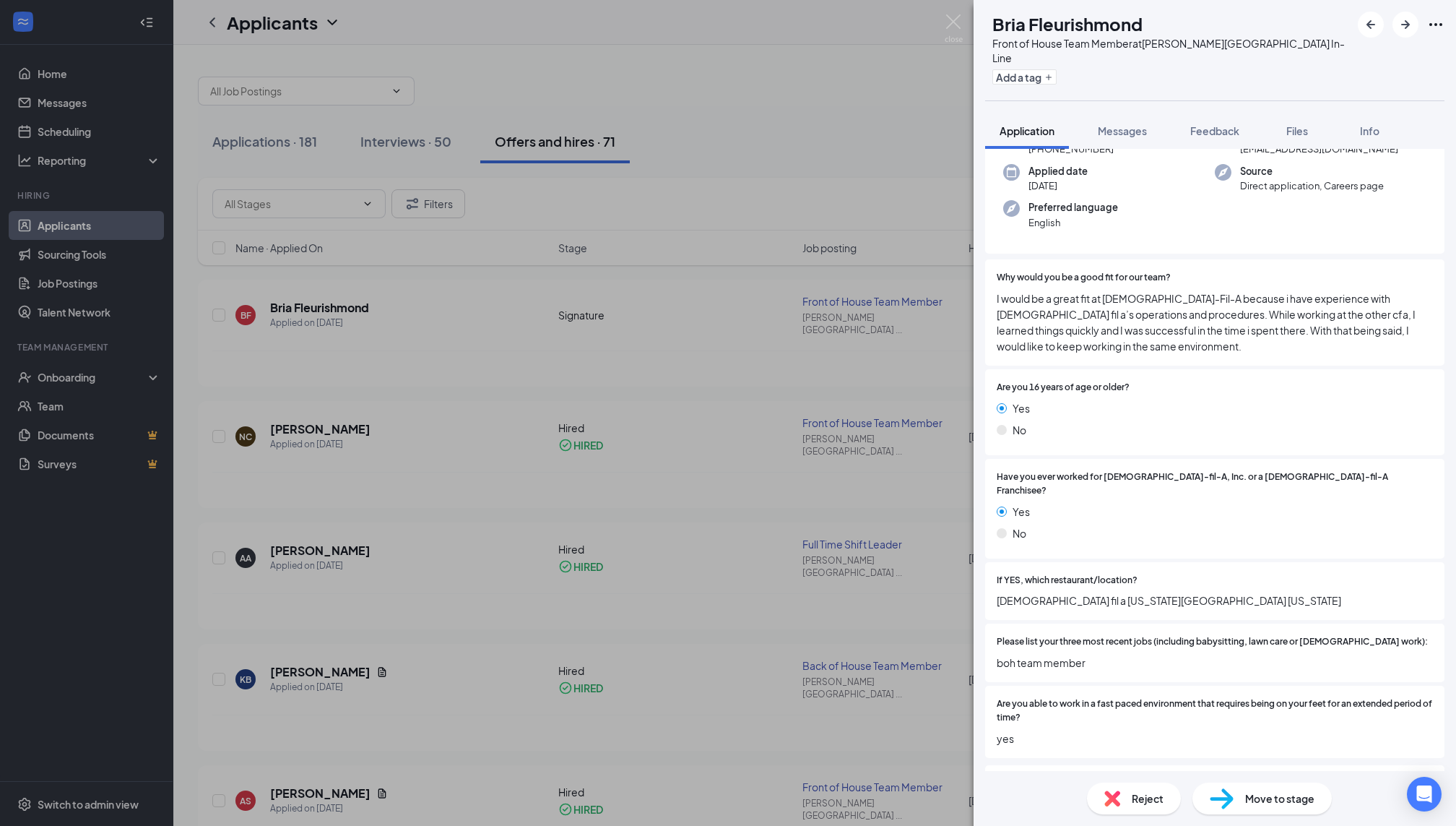
click at [1229, 562] on div "If YES, which restaurant/location? [DEMOGRAPHIC_DATA] fil a [US_STATE] city [US…" at bounding box center [1215, 591] width 459 height 58
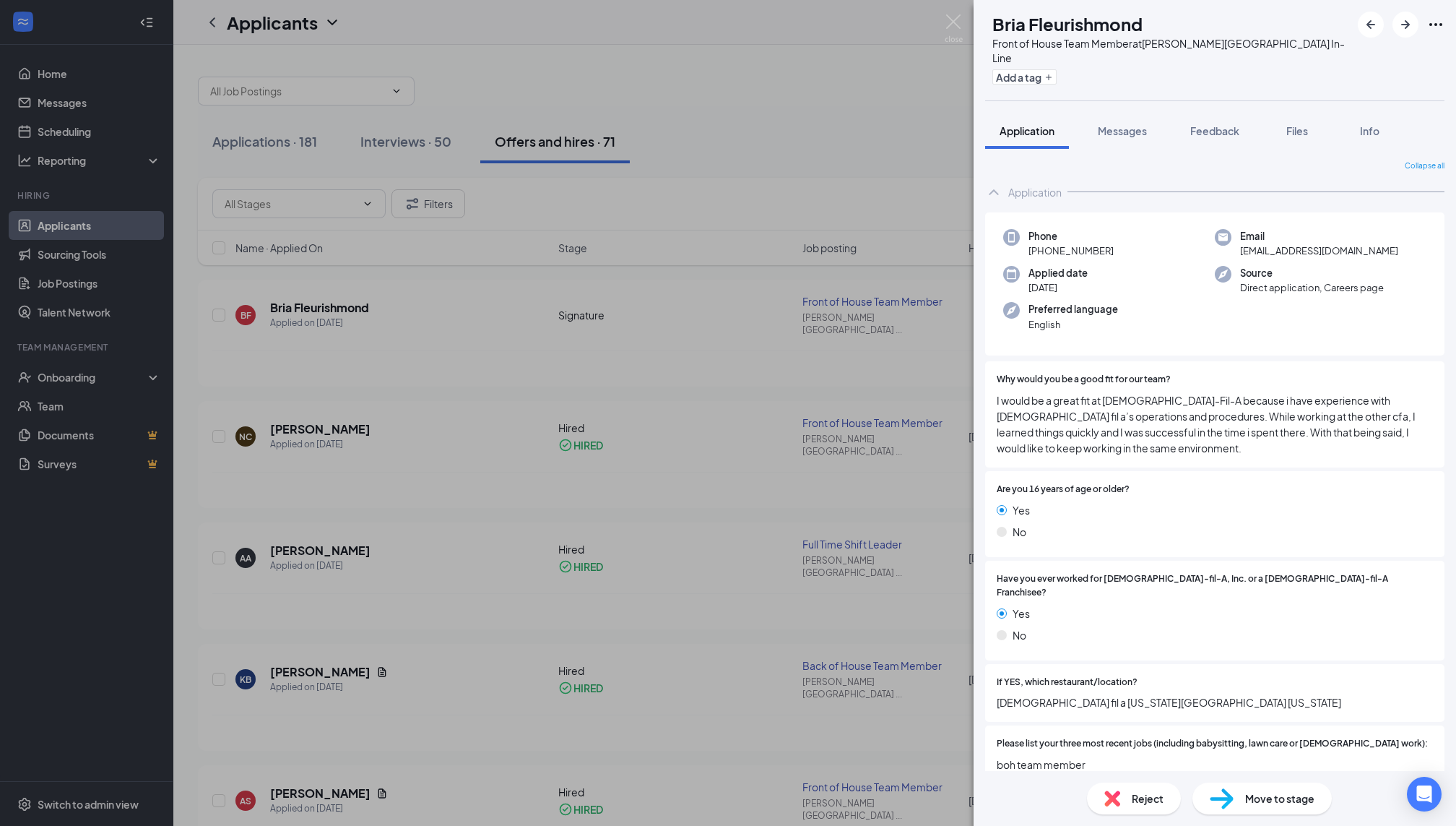
click at [818, 495] on div "[PERSON_NAME] Front of House Team Member at [PERSON_NAME][GEOGRAPHIC_DATA] In-L…" at bounding box center [728, 413] width 1456 height 826
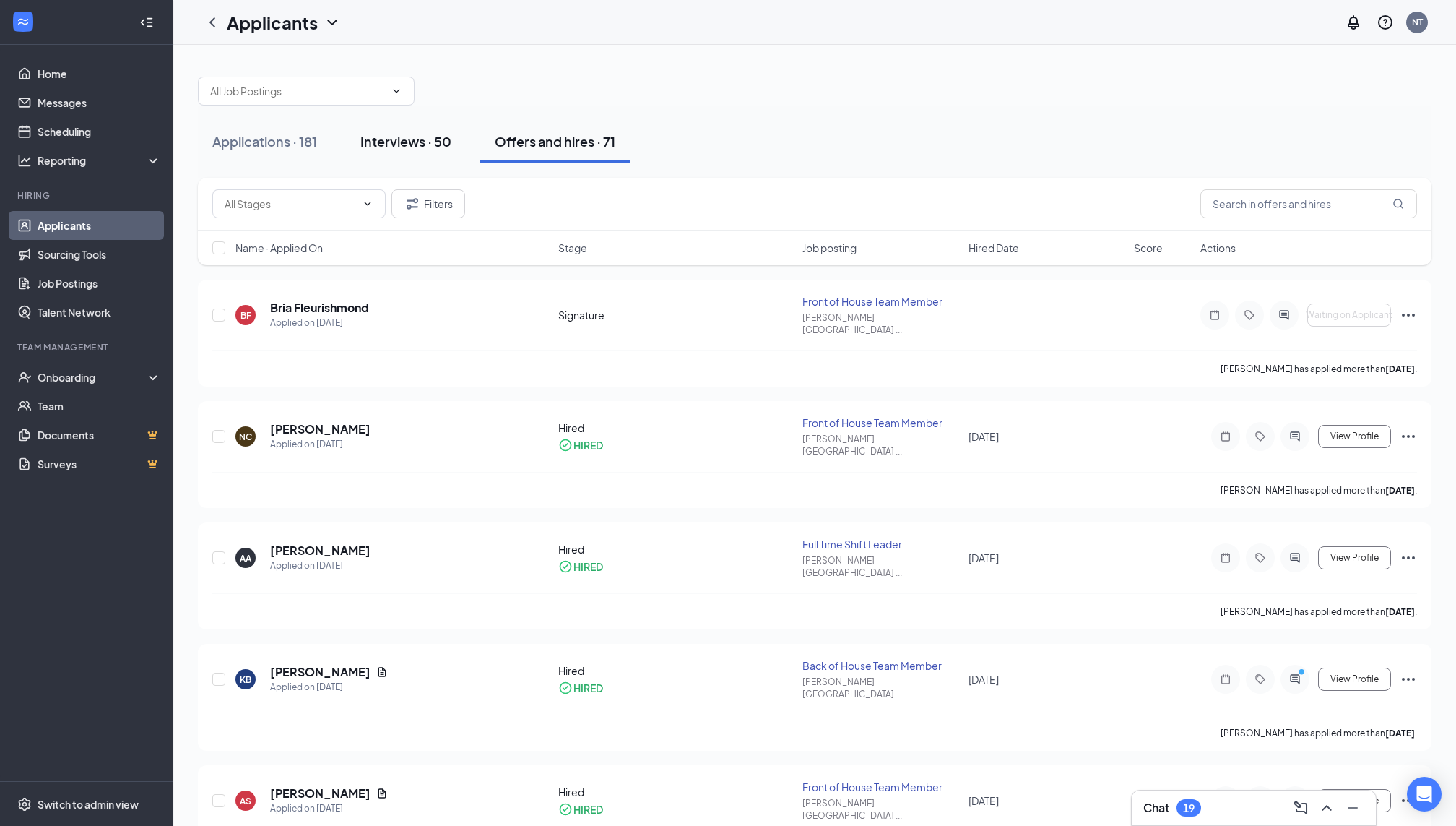
click at [404, 140] on div "Interviews · 50" at bounding box center [405, 141] width 91 height 18
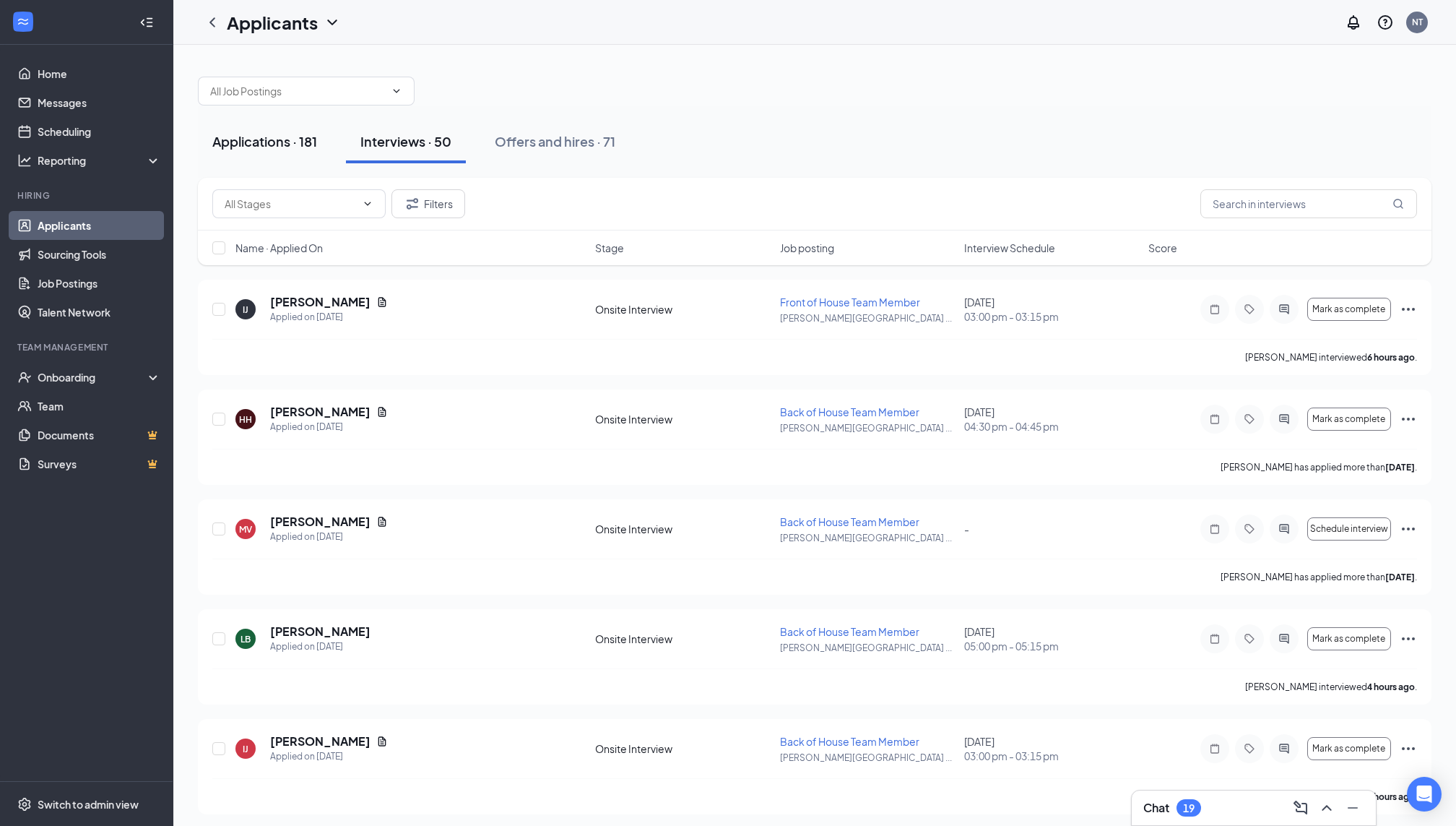
click at [269, 134] on div "Applications · 181" at bounding box center [264, 141] width 104 height 18
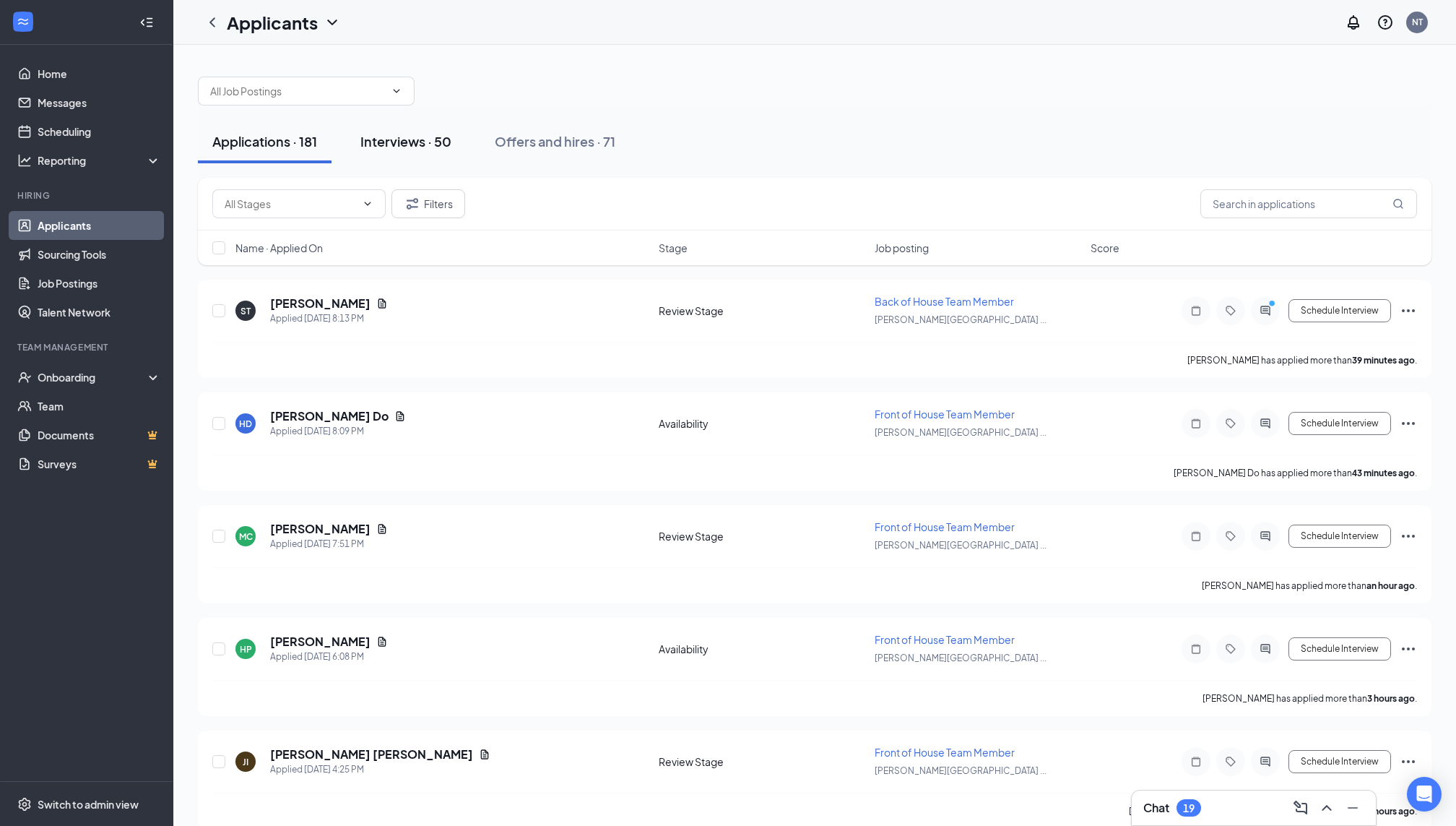
click at [445, 148] on div "Interviews · 50" at bounding box center [405, 141] width 91 height 18
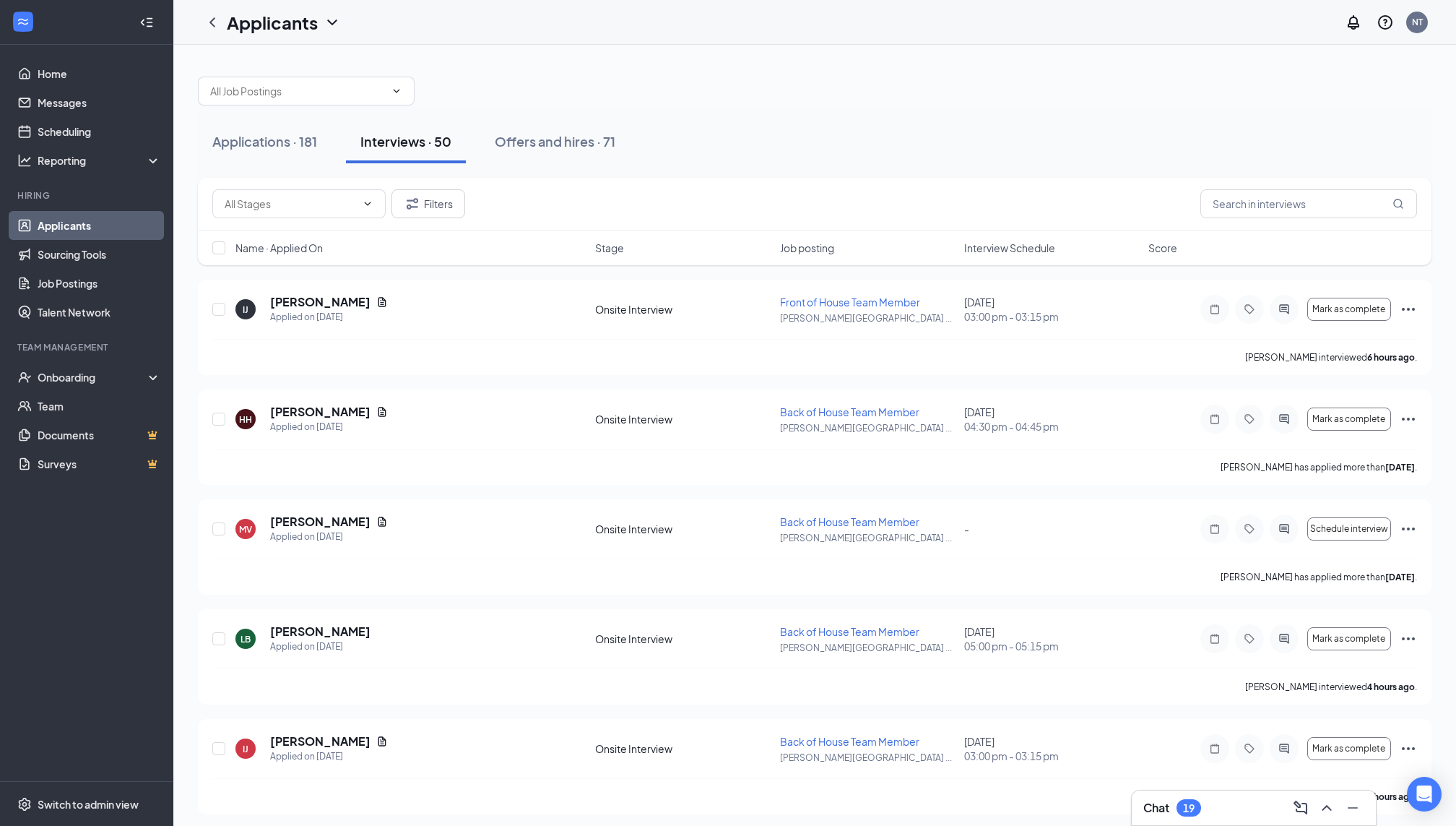
click at [1008, 242] on span "Interview Schedule" at bounding box center [1009, 247] width 91 height 15
